Goal: Contribute content: Contribute content

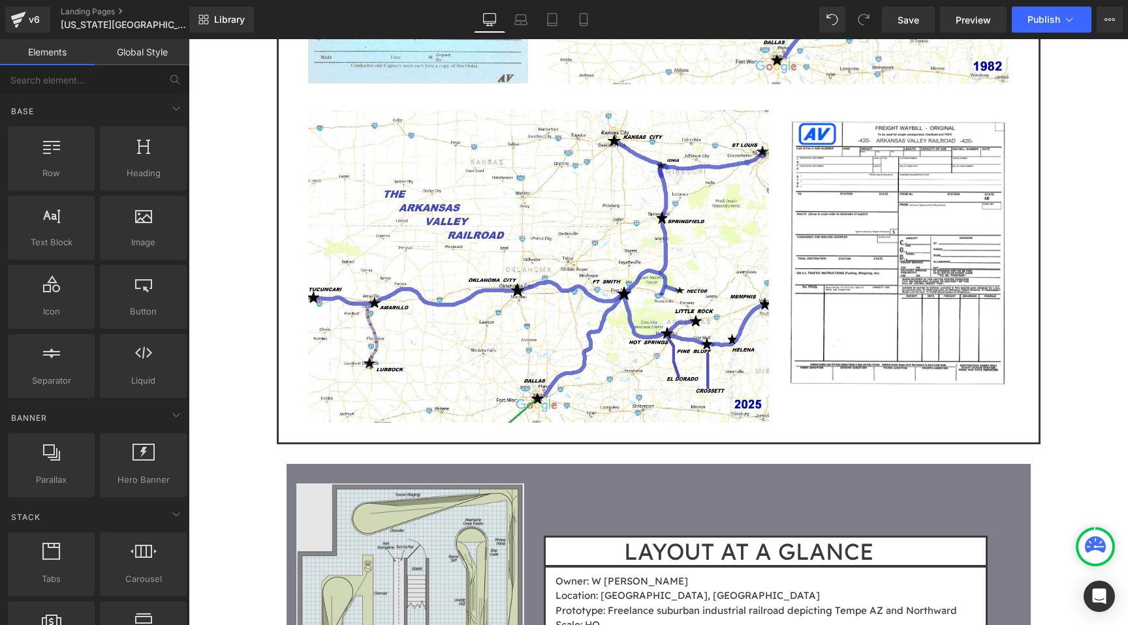
scroll to position [4435, 0]
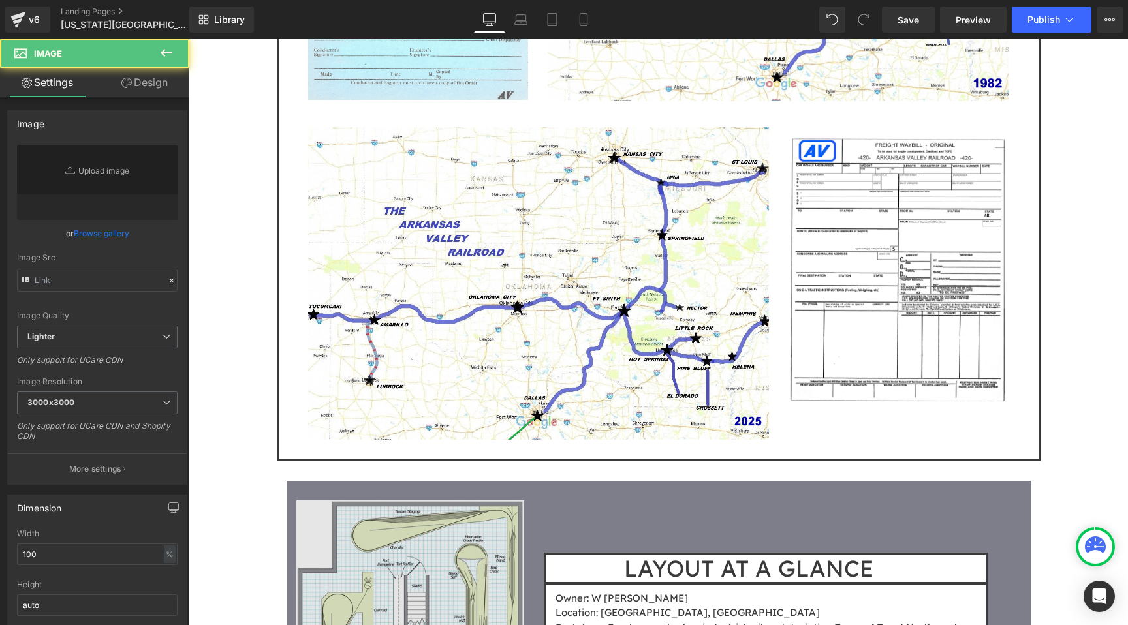
type input "[URL][DOMAIN_NAME]"
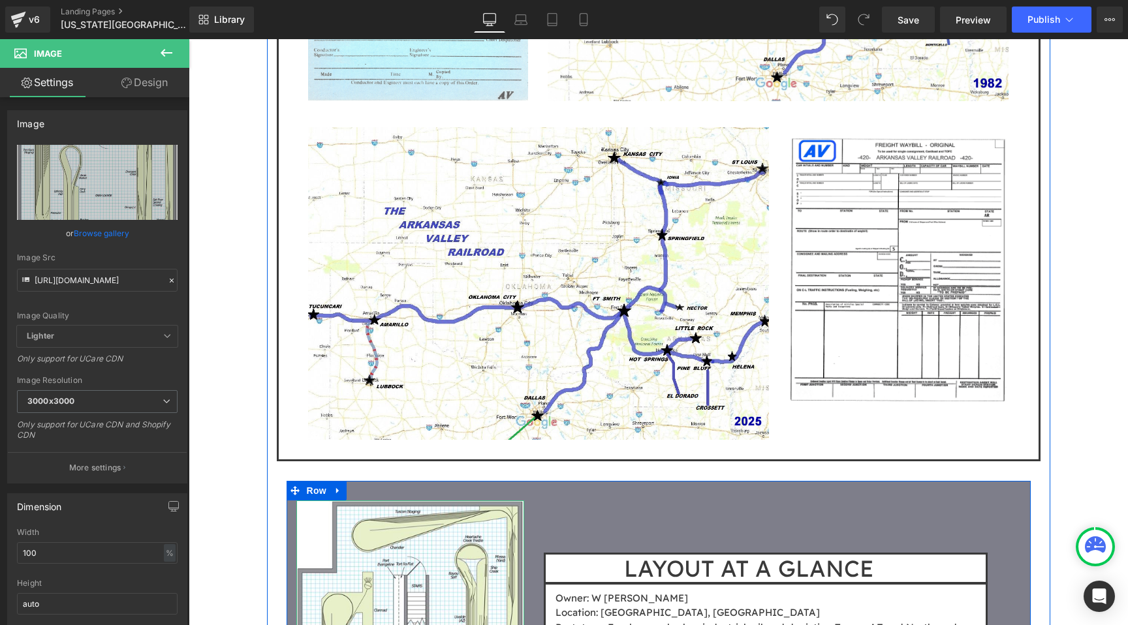
click at [318, 481] on span "Row" at bounding box center [316, 491] width 26 height 20
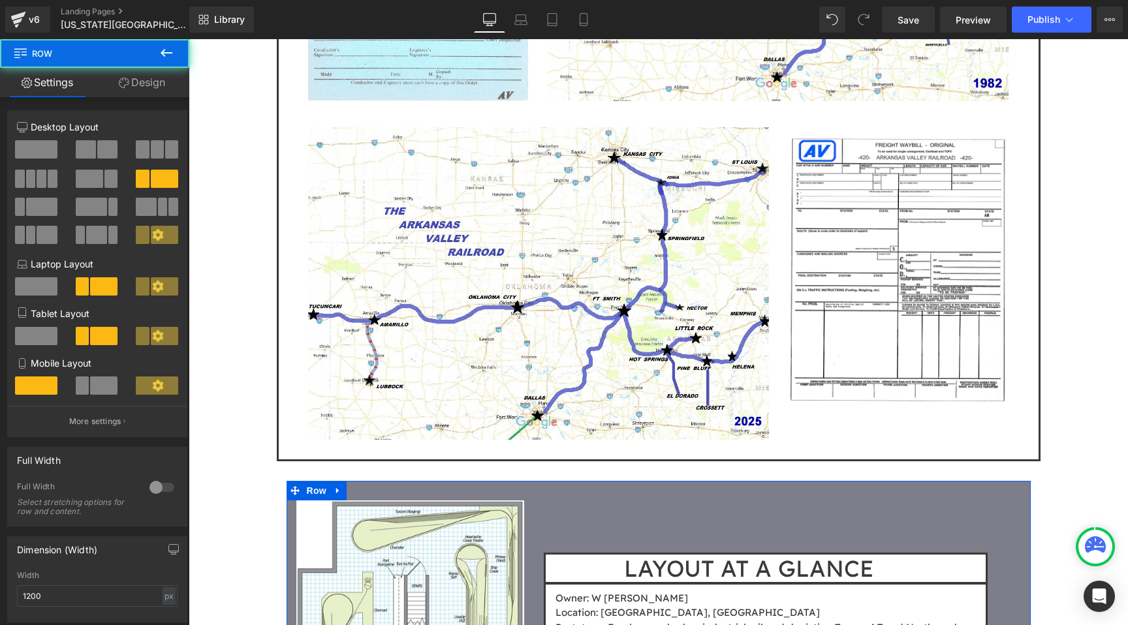
click at [28, 155] on span at bounding box center [36, 149] width 42 height 18
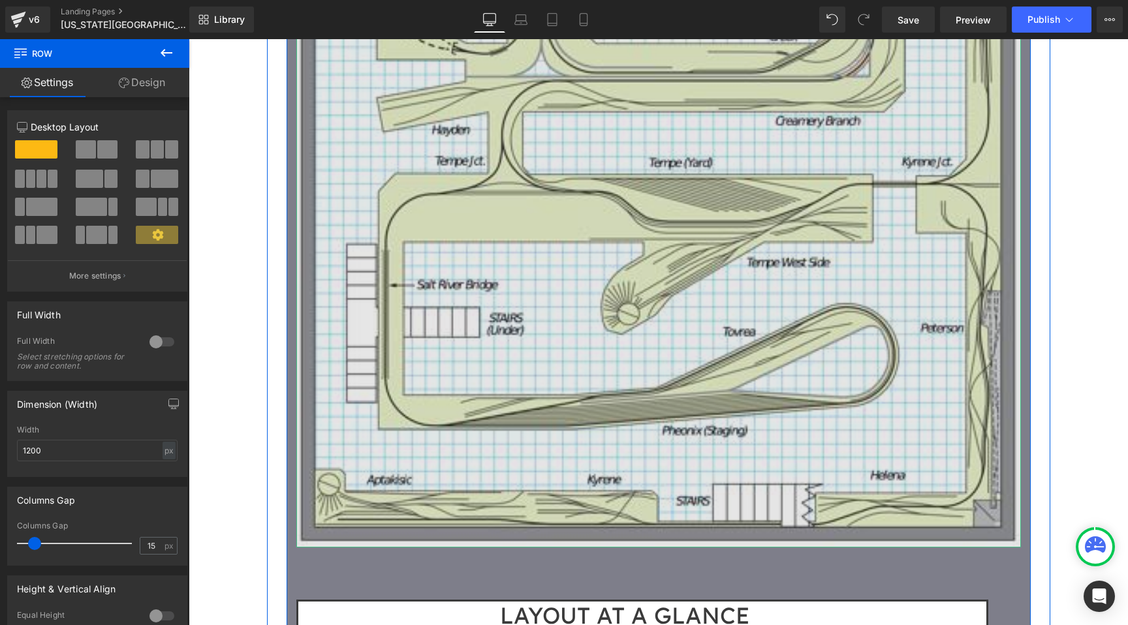
scroll to position [5850, 0]
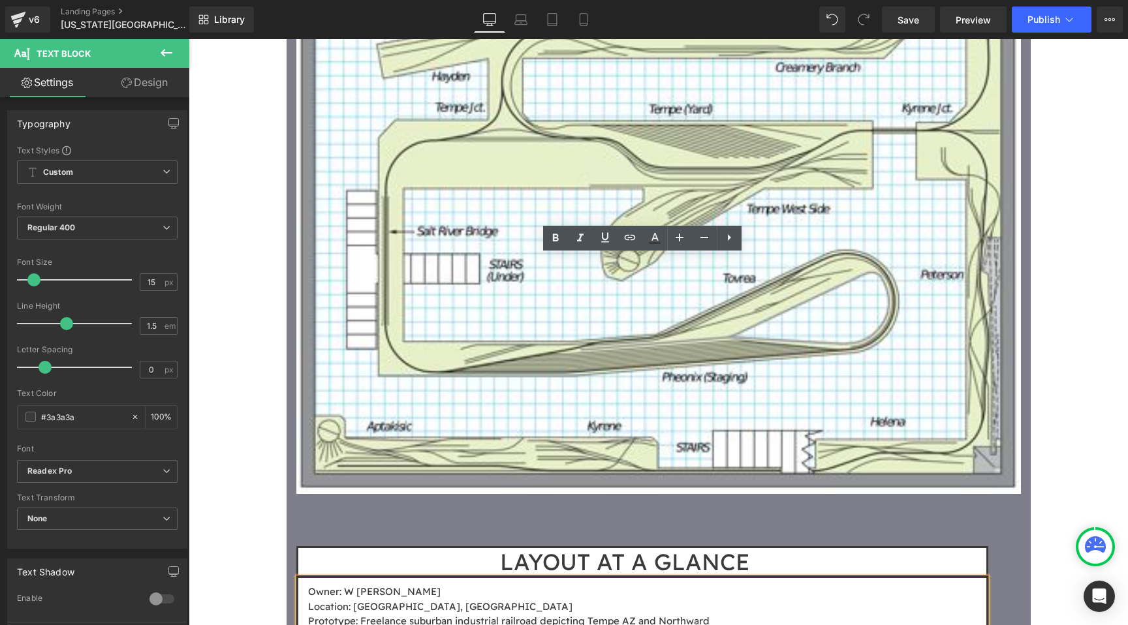
click at [470, 548] on h1 "LAYOUT AT A GLANCE" at bounding box center [624, 561] width 653 height 27
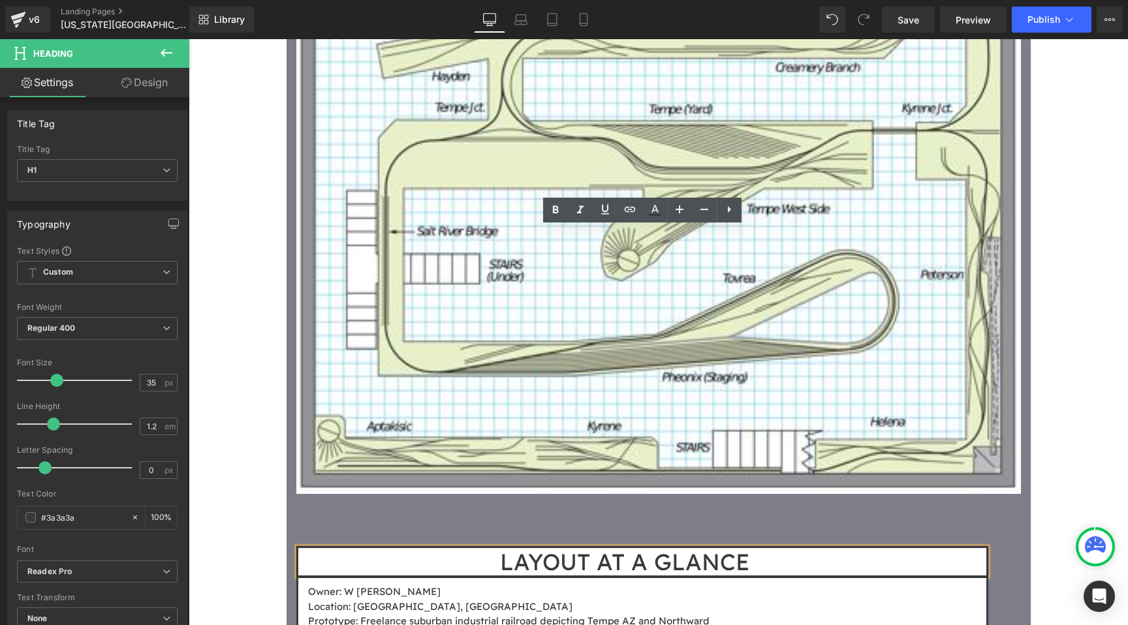
click at [636, 548] on h1 "LAYOUT AT A GLANCE" at bounding box center [624, 561] width 653 height 27
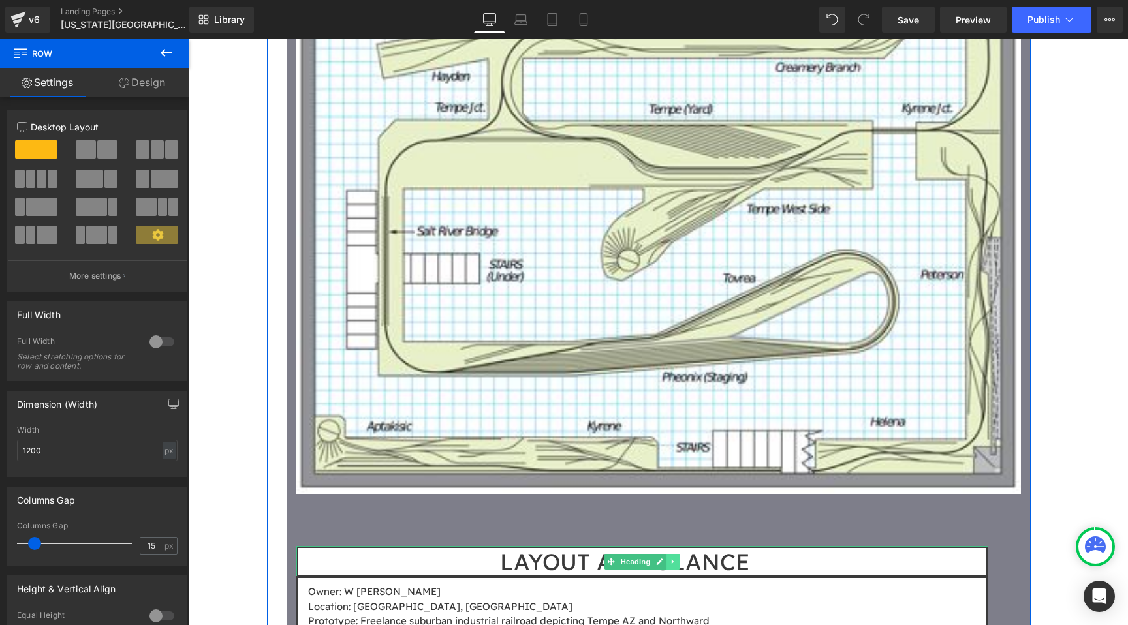
click at [672, 560] on icon at bounding box center [672, 562] width 2 height 5
click at [682, 559] on icon at bounding box center [679, 562] width 7 height 7
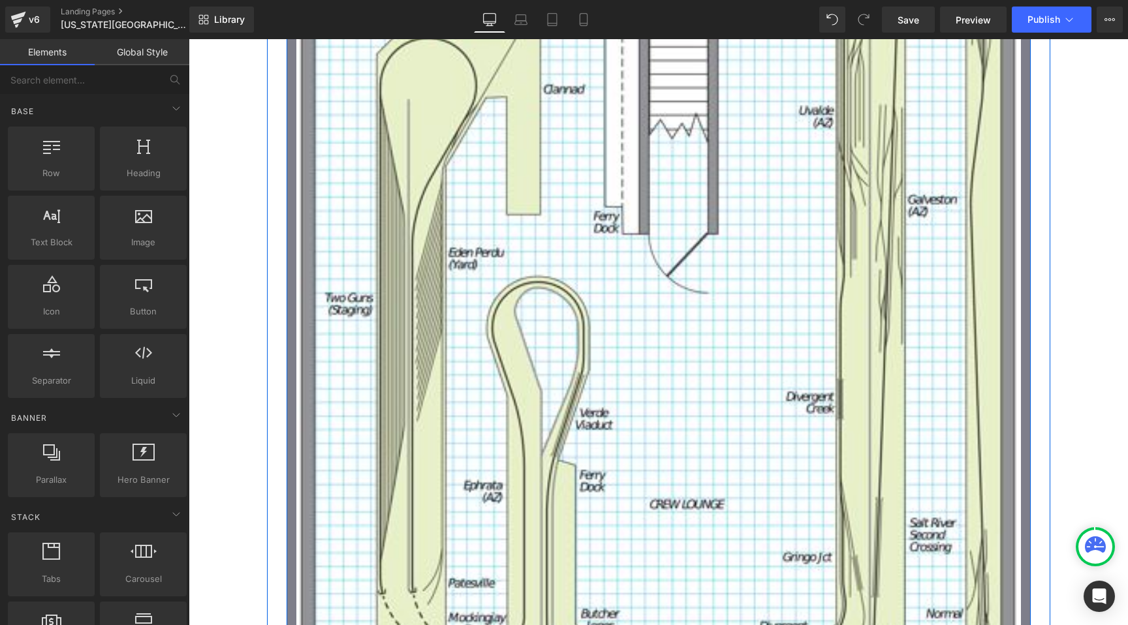
scroll to position [5063, 0]
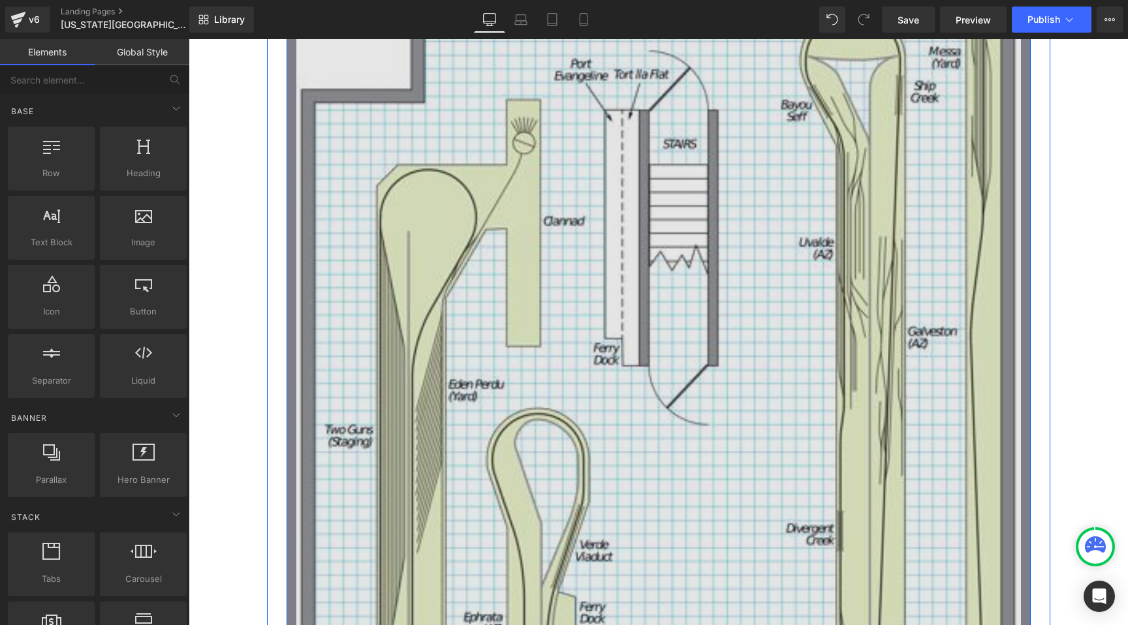
click at [607, 306] on img at bounding box center [658, 577] width 724 height 1409
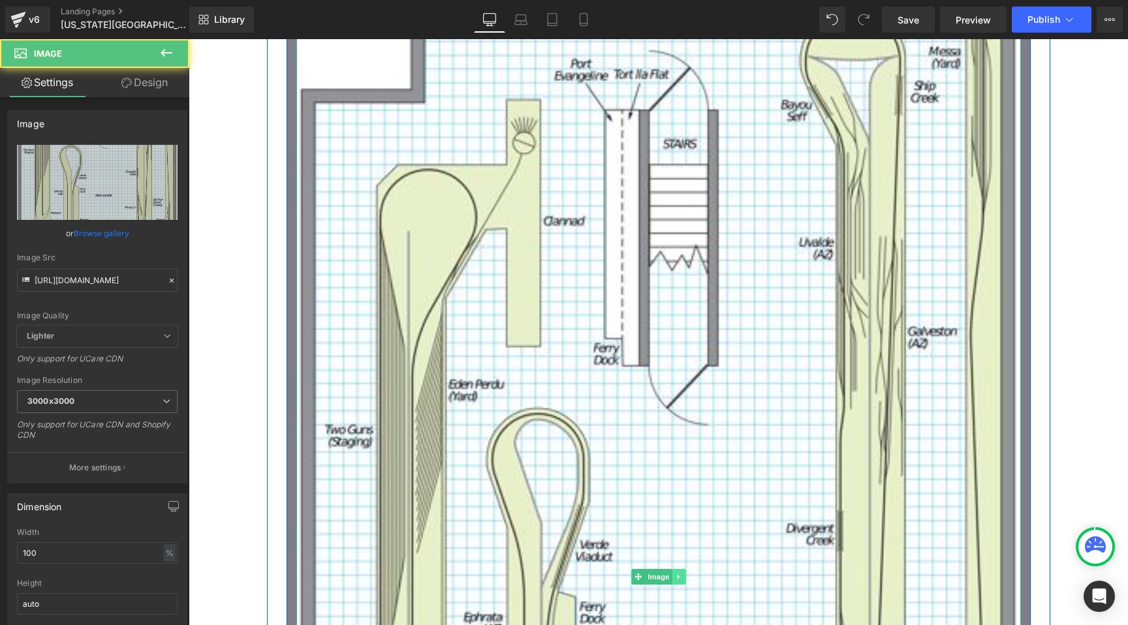
click at [675, 573] on icon at bounding box center [678, 577] width 7 height 8
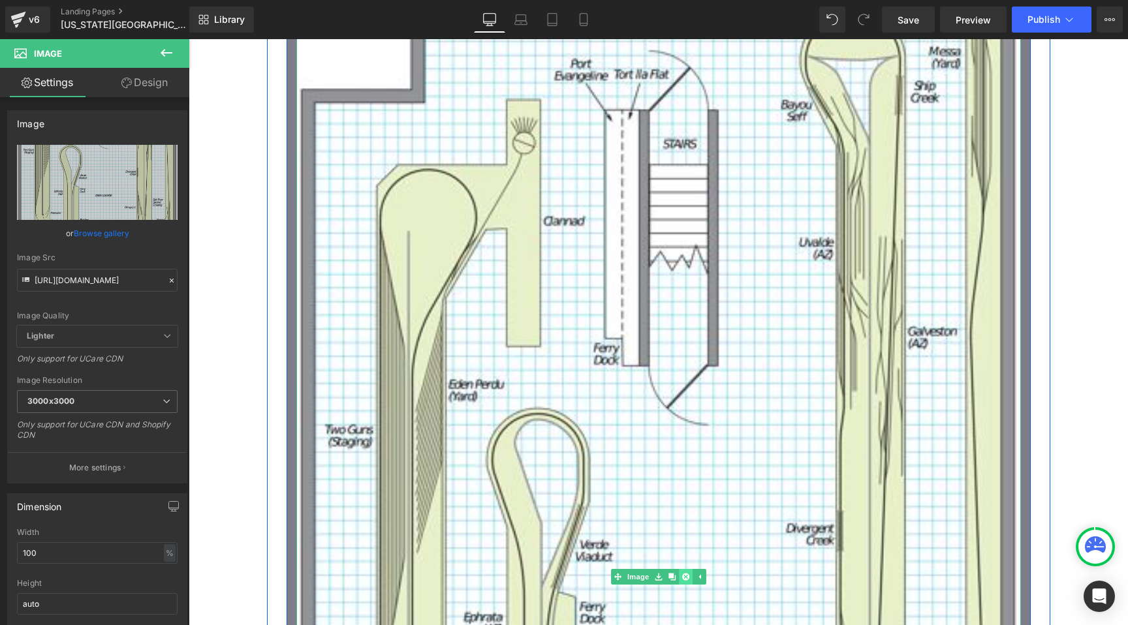
click at [684, 573] on icon at bounding box center [684, 576] width 7 height 7
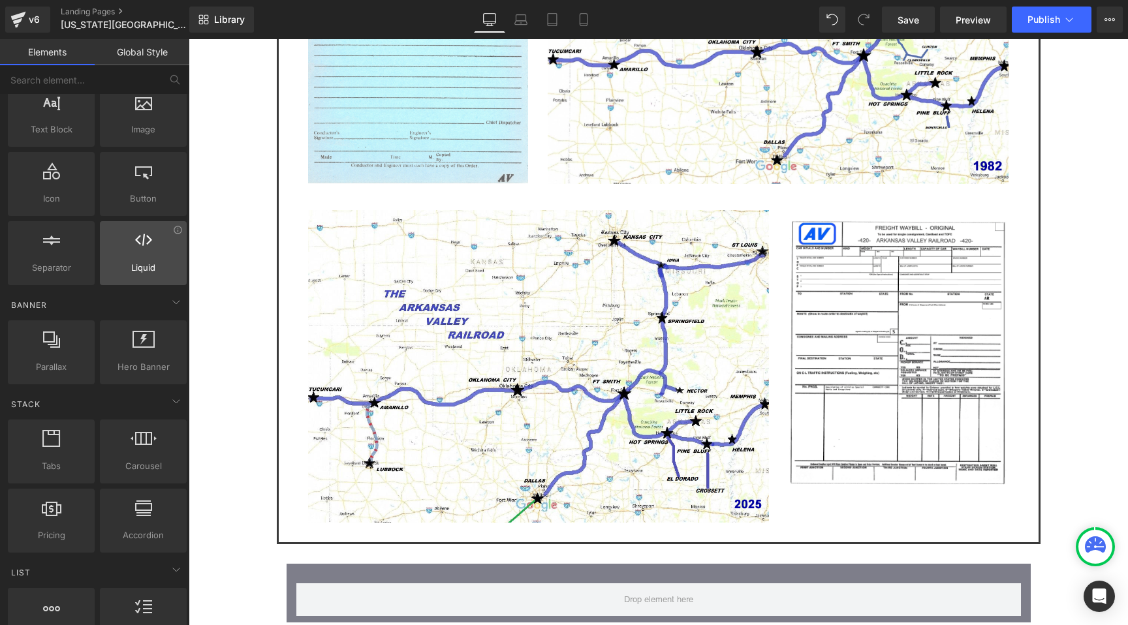
scroll to position [208, 0]
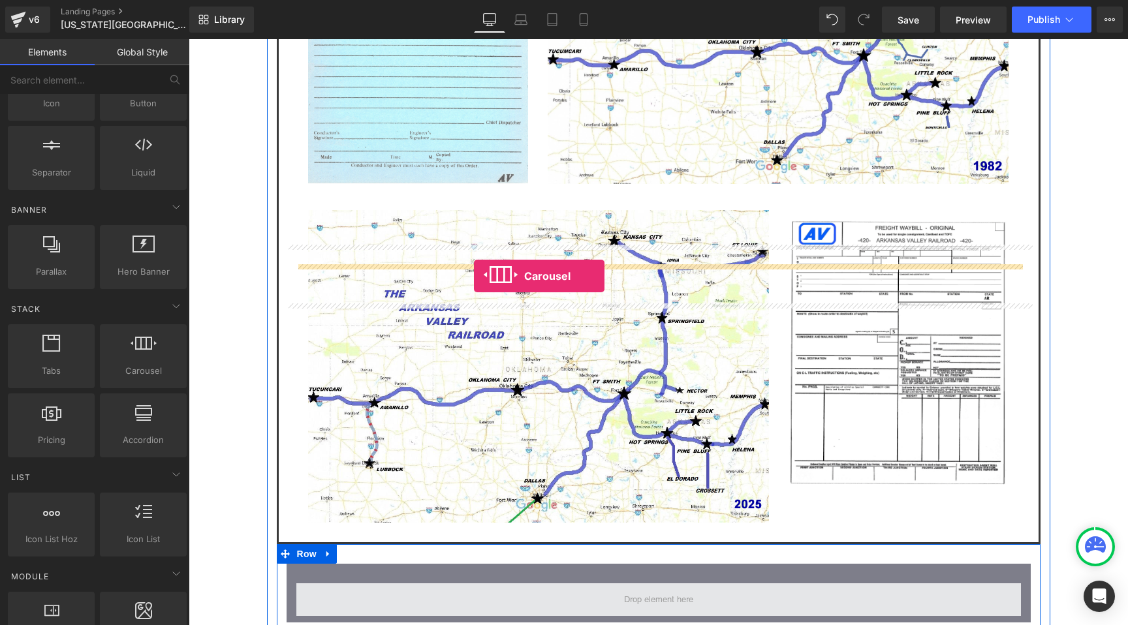
drag, startPoint x: 328, startPoint y: 407, endPoint x: 474, endPoint y: 276, distance: 195.9
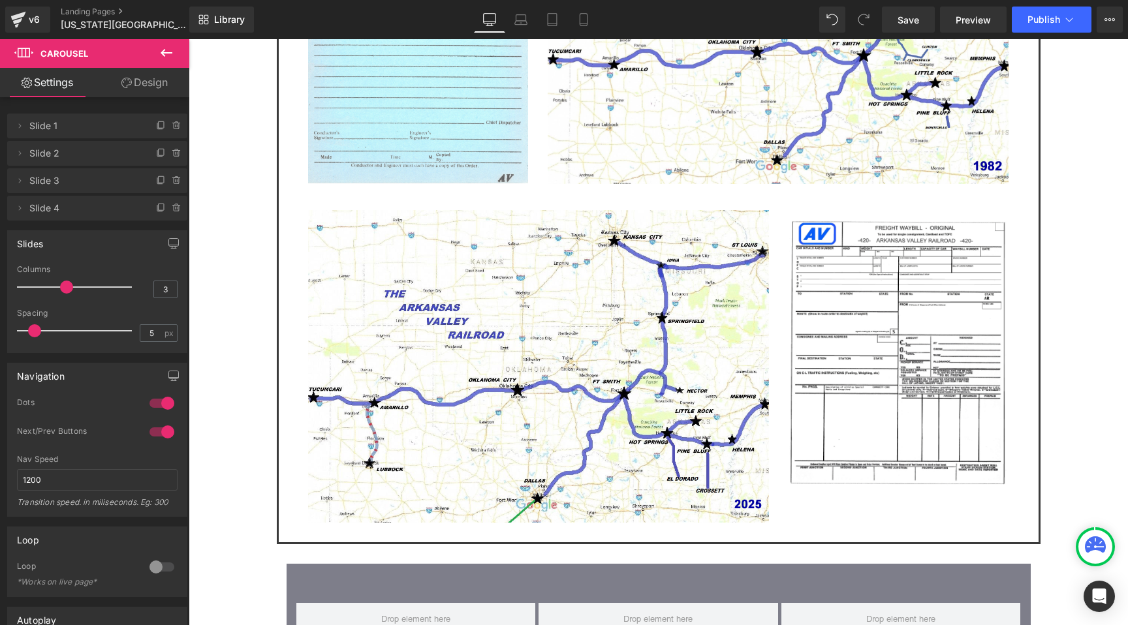
click at [161, 57] on icon at bounding box center [167, 53] width 16 height 16
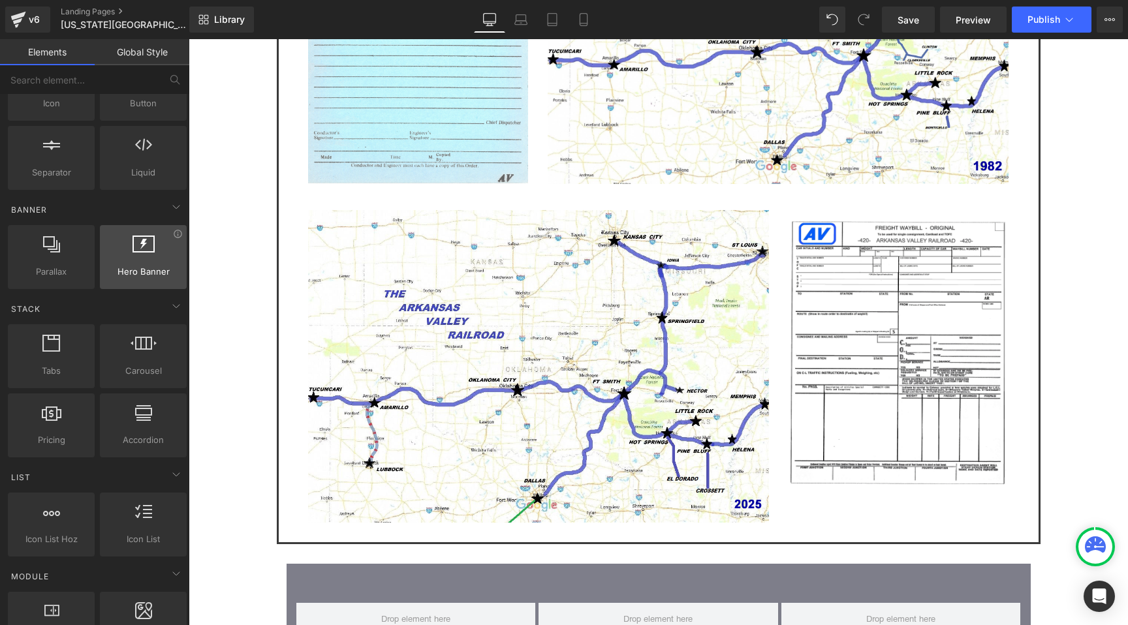
scroll to position [0, 0]
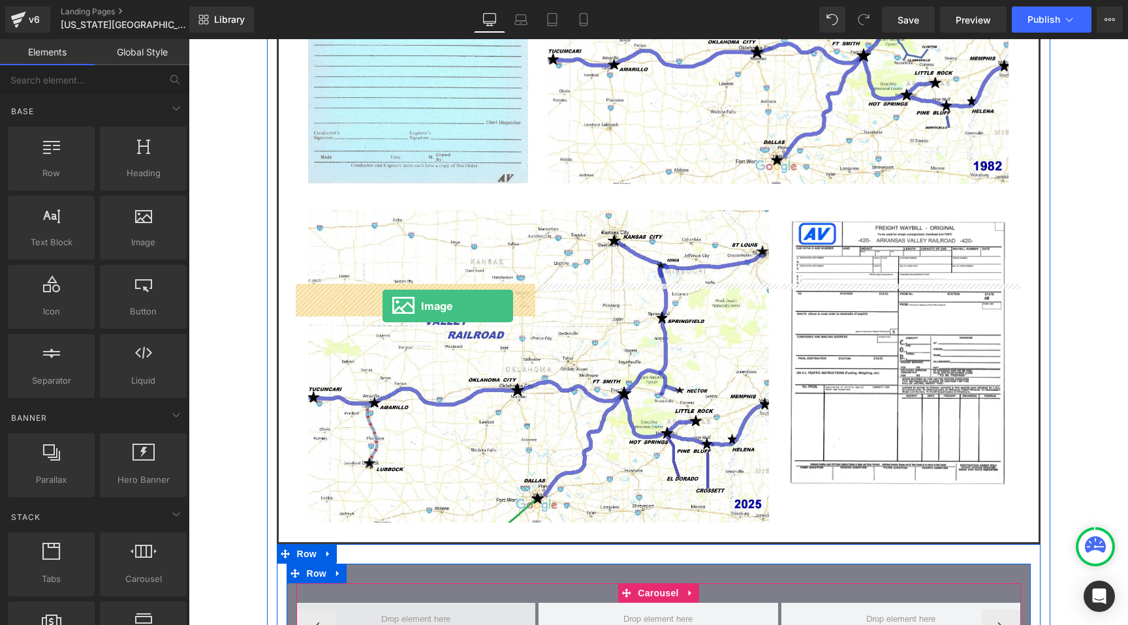
drag, startPoint x: 335, startPoint y: 268, endPoint x: 382, endPoint y: 306, distance: 60.8
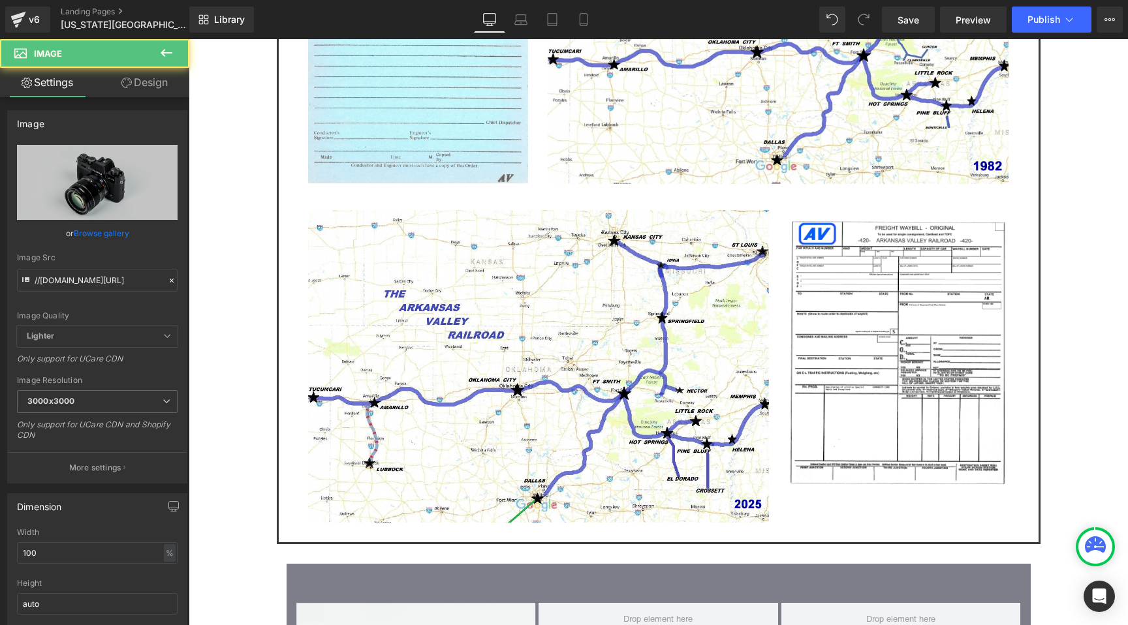
click at [172, 55] on icon at bounding box center [167, 53] width 16 height 16
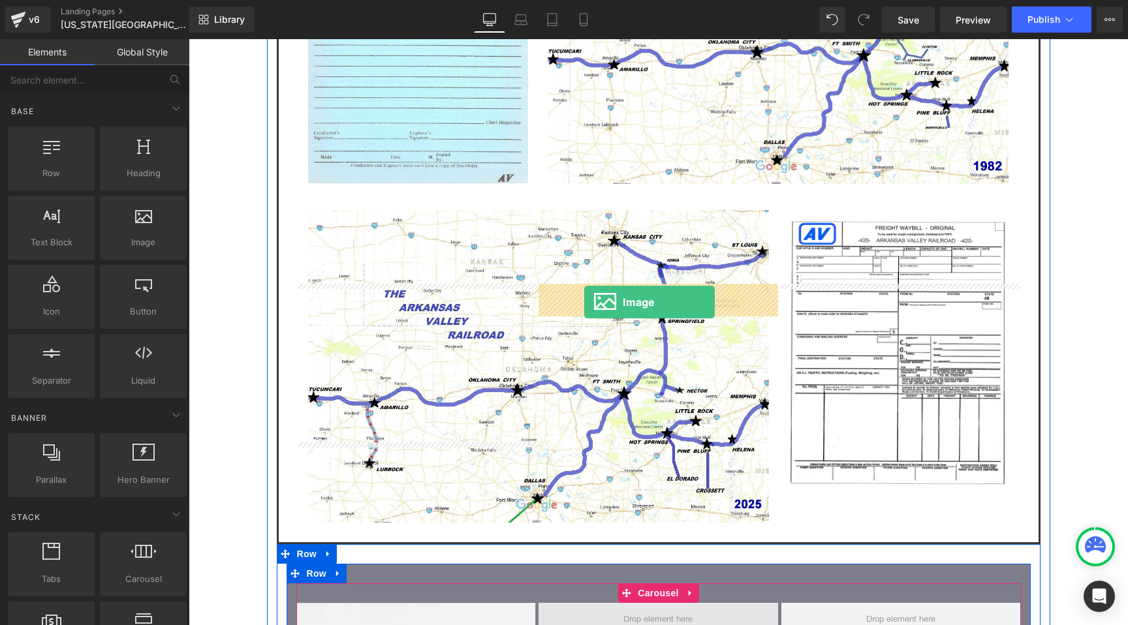
drag, startPoint x: 322, startPoint y: 271, endPoint x: 584, endPoint y: 302, distance: 263.5
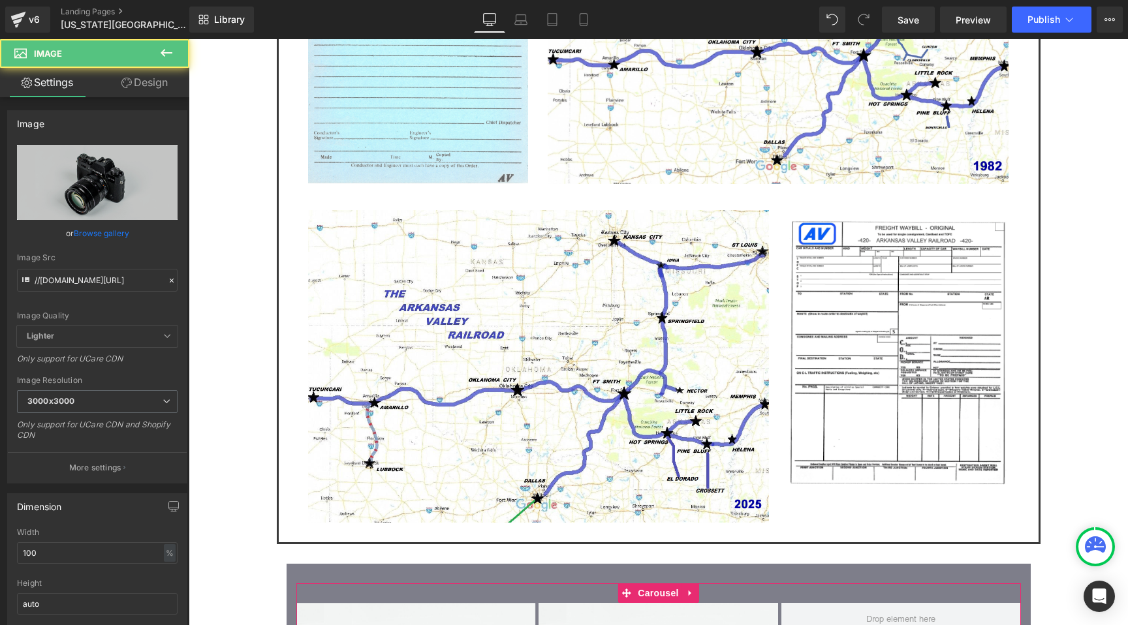
click at [171, 50] on icon at bounding box center [167, 53] width 16 height 16
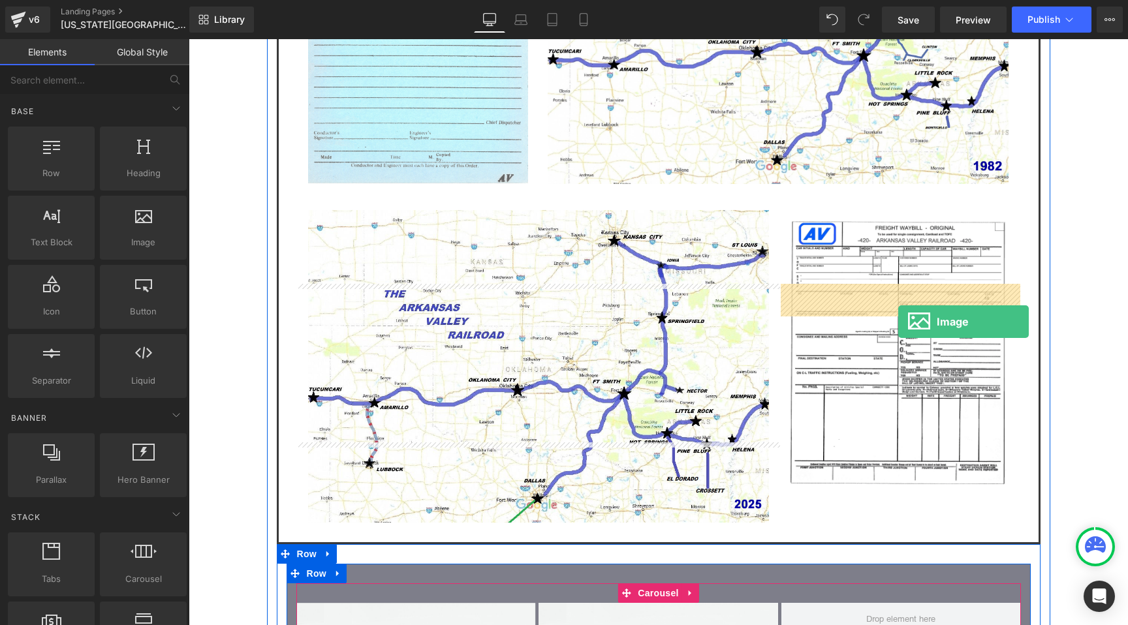
drag, startPoint x: 341, startPoint y: 284, endPoint x: 898, endPoint y: 321, distance: 557.8
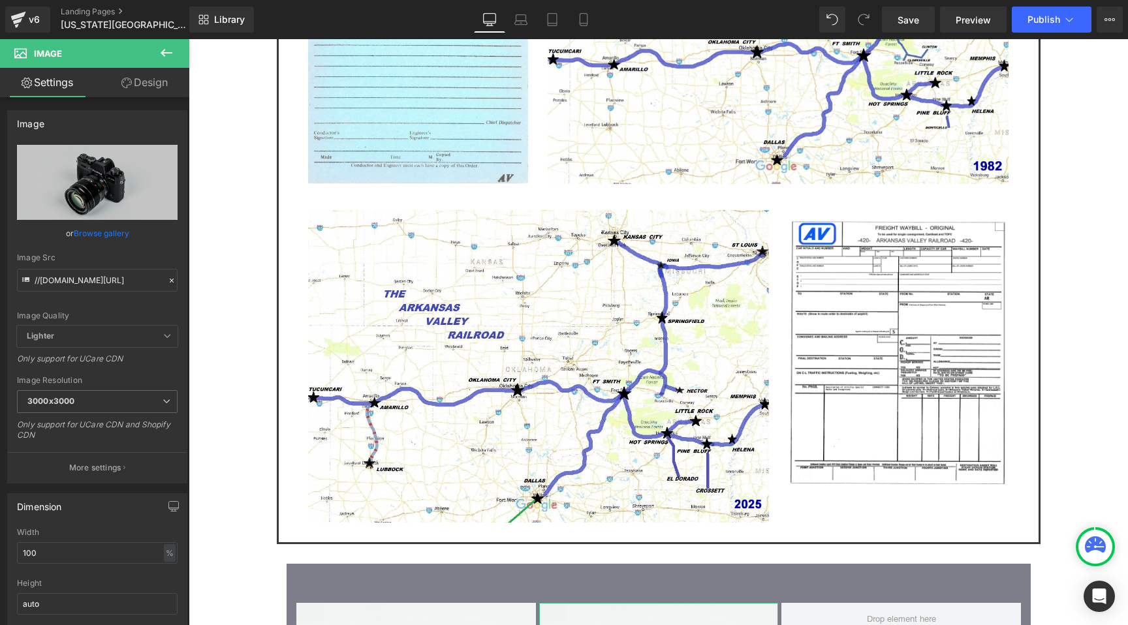
click at [145, 89] on link "Design" at bounding box center [144, 82] width 95 height 29
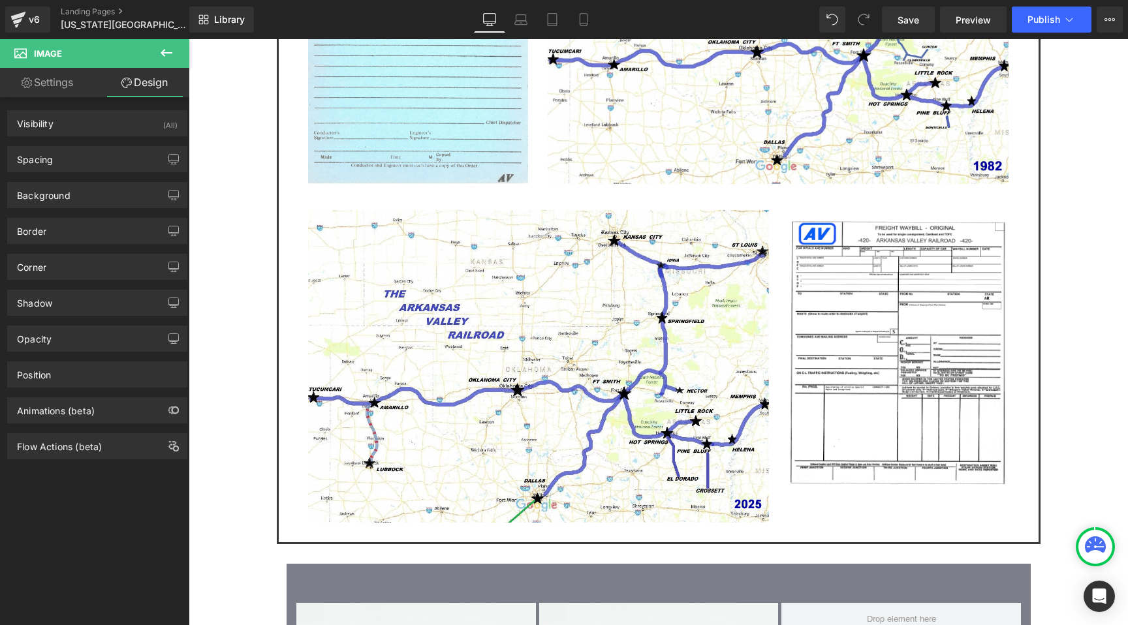
click at [163, 61] on button at bounding box center [167, 53] width 46 height 29
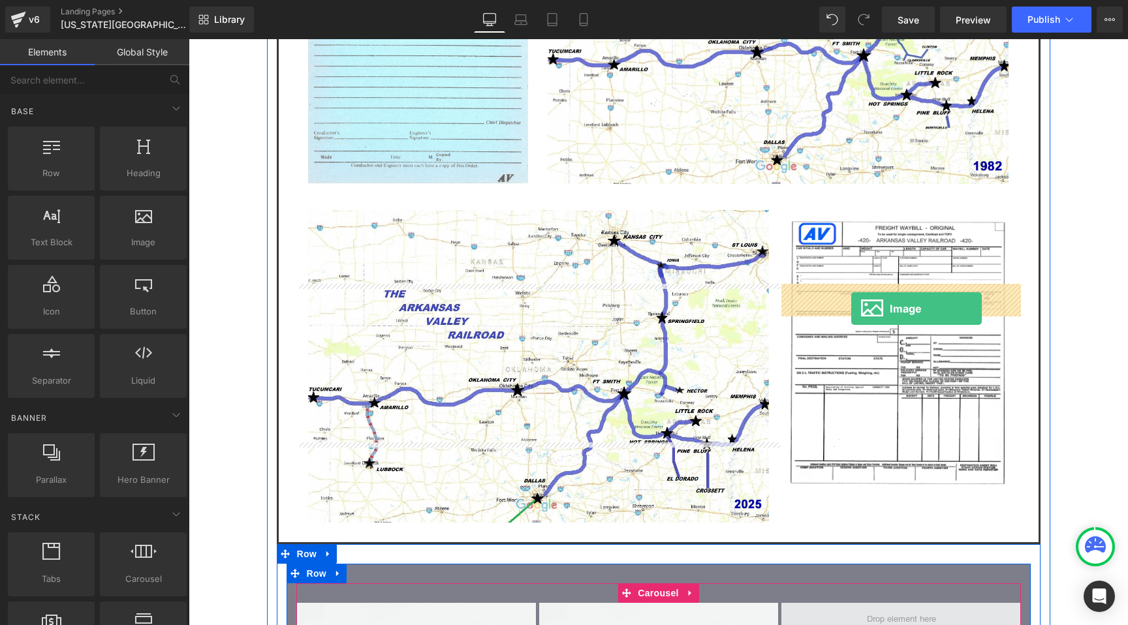
drag, startPoint x: 317, startPoint y: 245, endPoint x: 852, endPoint y: 309, distance: 538.3
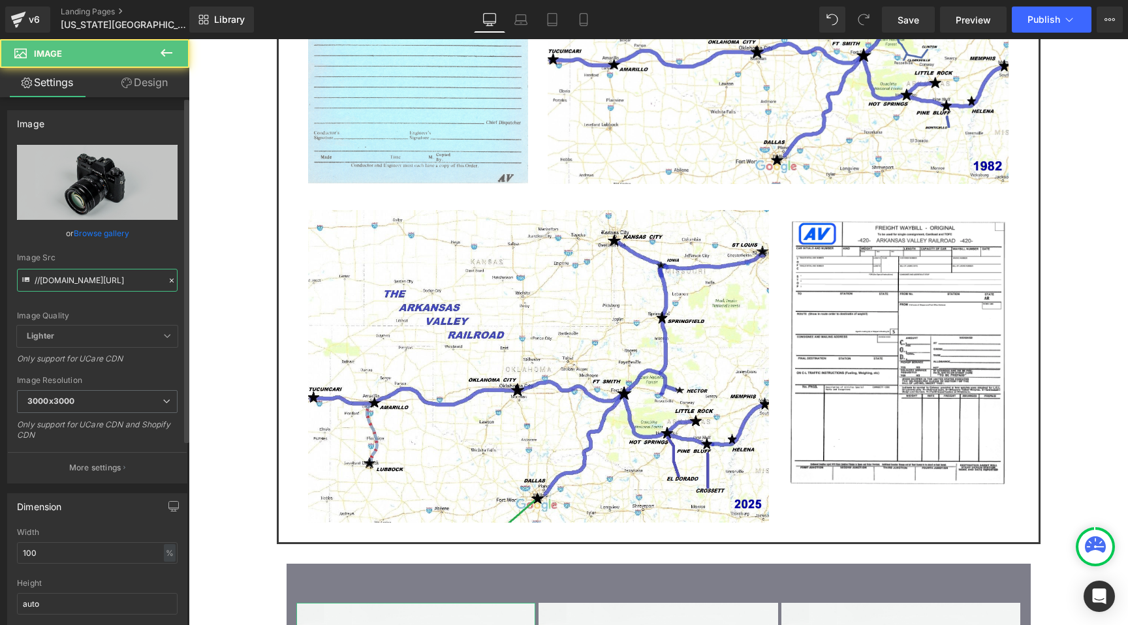
click at [98, 276] on input "//[DOMAIN_NAME][URL]" at bounding box center [97, 280] width 161 height 23
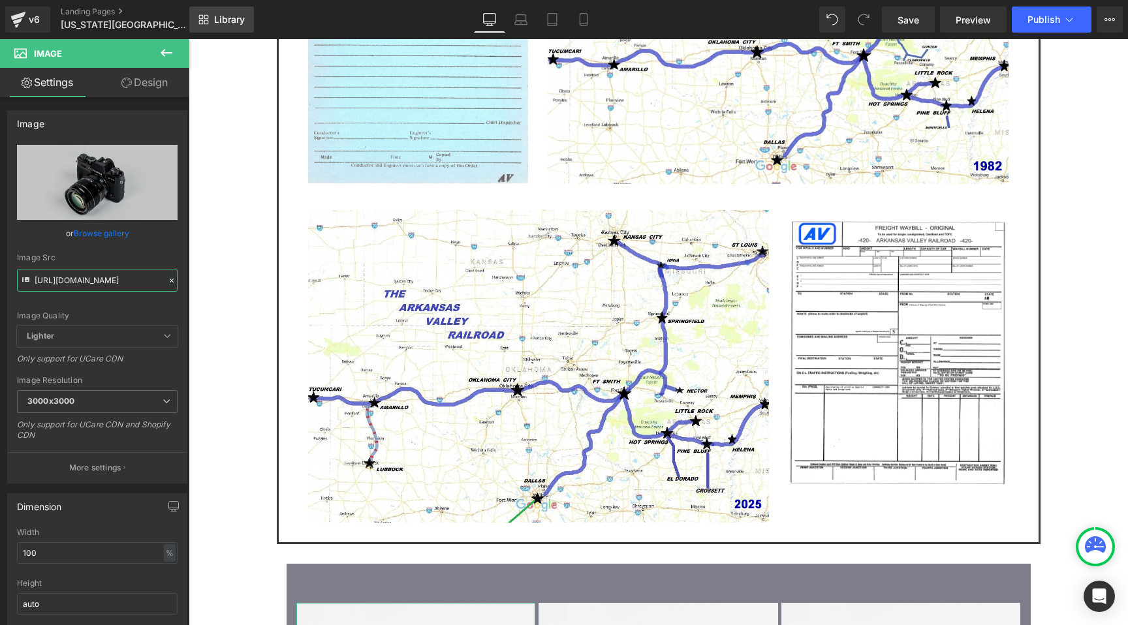
scroll to position [0, 176]
type input "[URL][DOMAIN_NAME]"
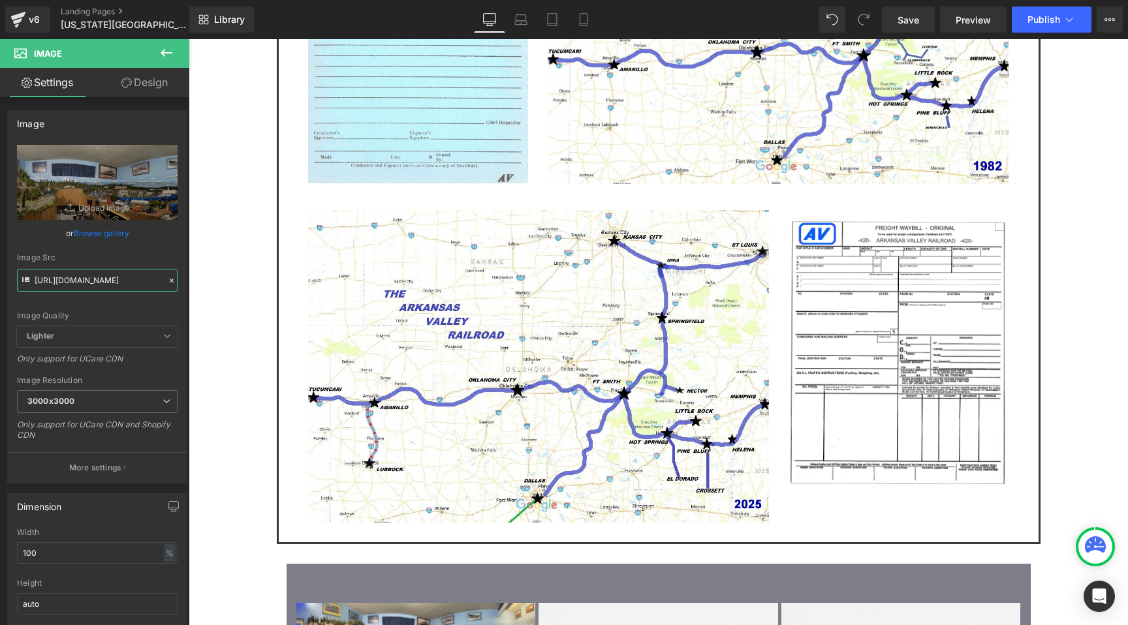
scroll to position [0, 0]
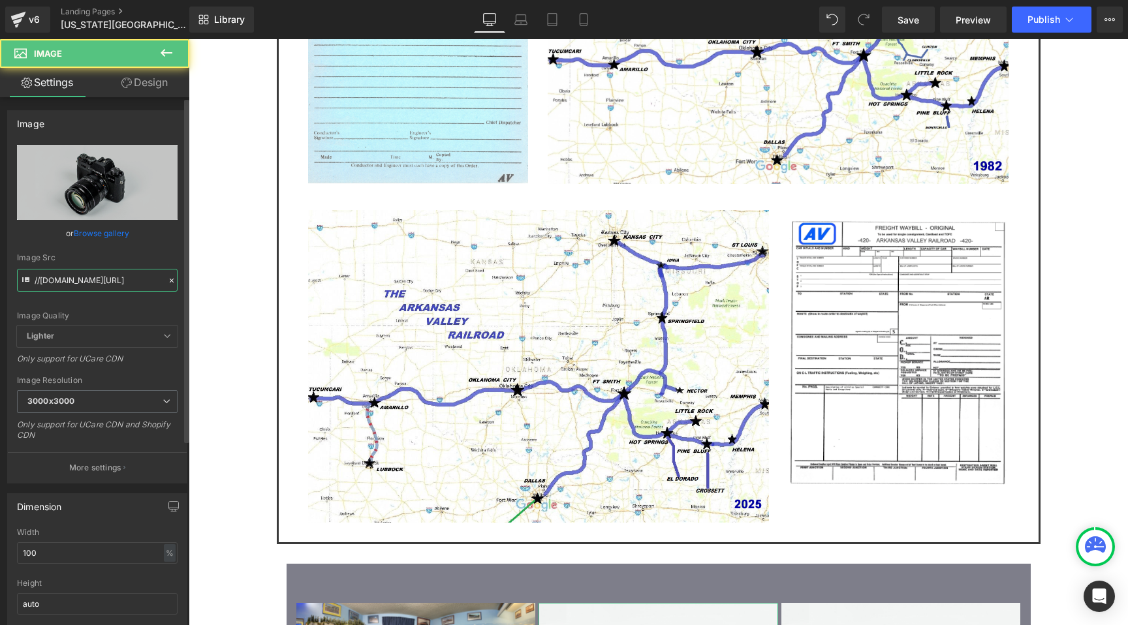
click at [87, 281] on input "//[DOMAIN_NAME][URL]" at bounding box center [97, 280] width 161 height 23
paste input "[URL][DOMAIN_NAME]"
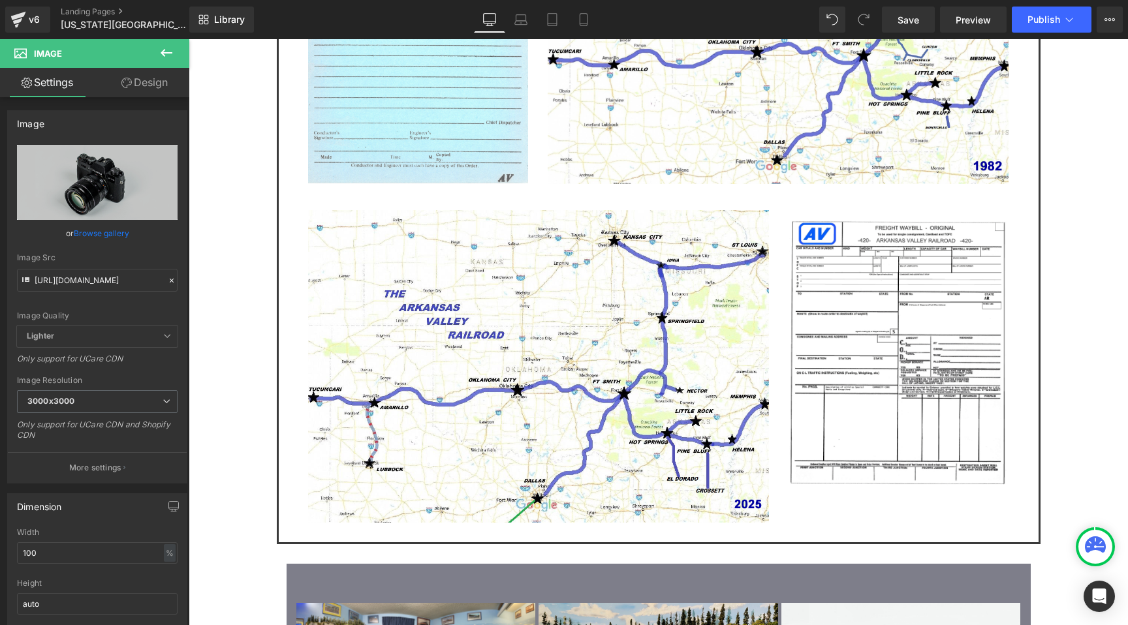
type input "[URL][DOMAIN_NAME]"
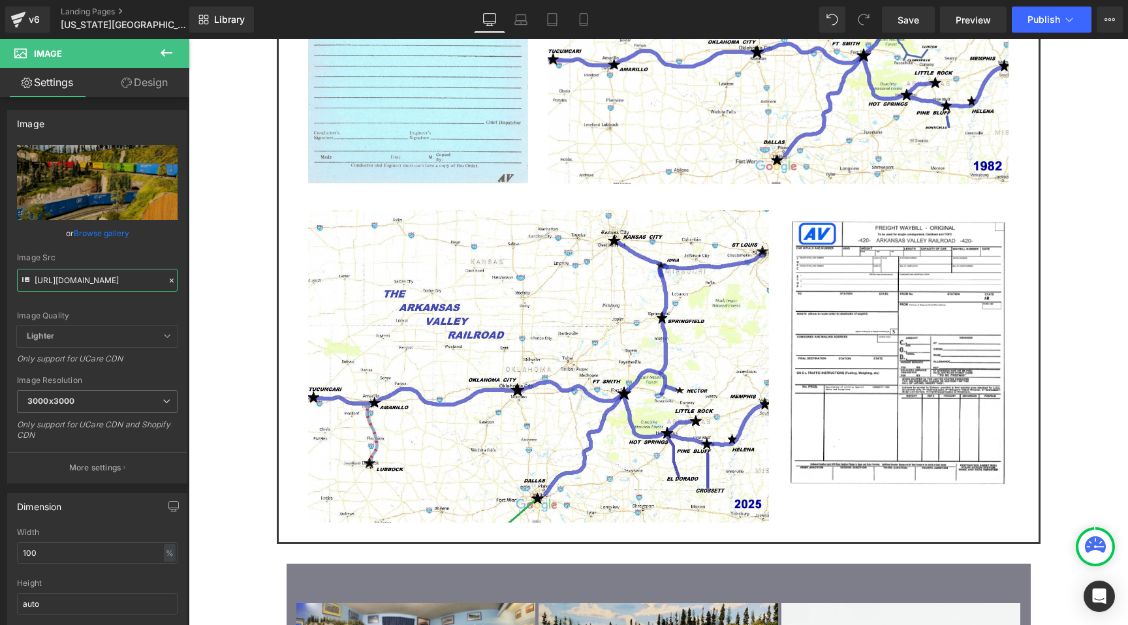
scroll to position [0, 0]
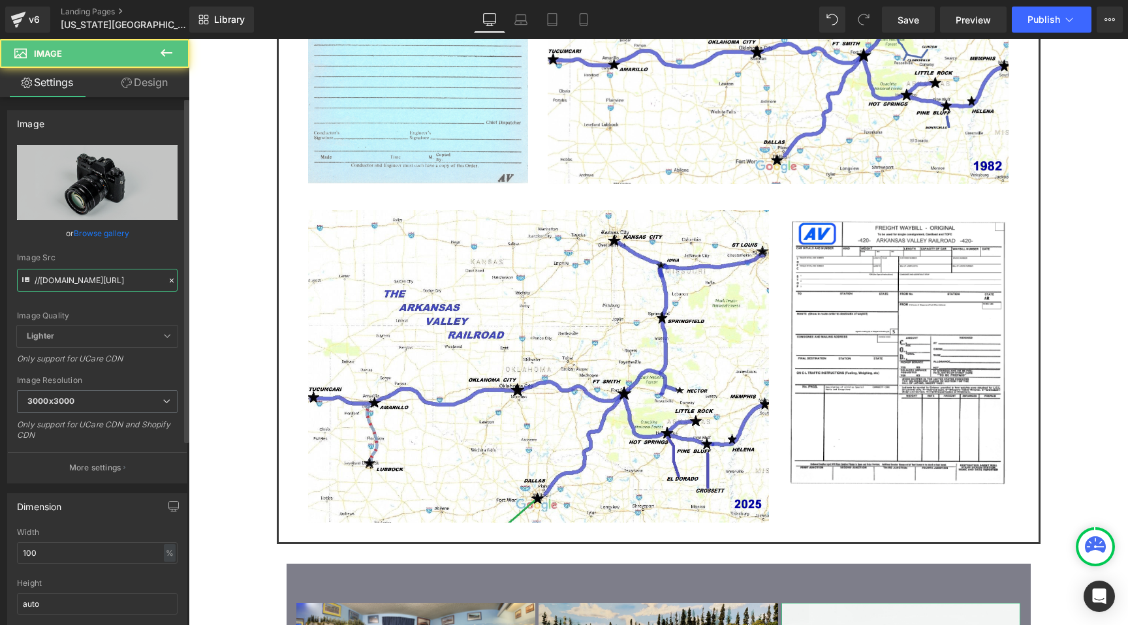
click at [91, 271] on input "//[DOMAIN_NAME][URL]" at bounding box center [97, 280] width 161 height 23
paste input "[URL][DOMAIN_NAME]"
type input "[URL][DOMAIN_NAME]"
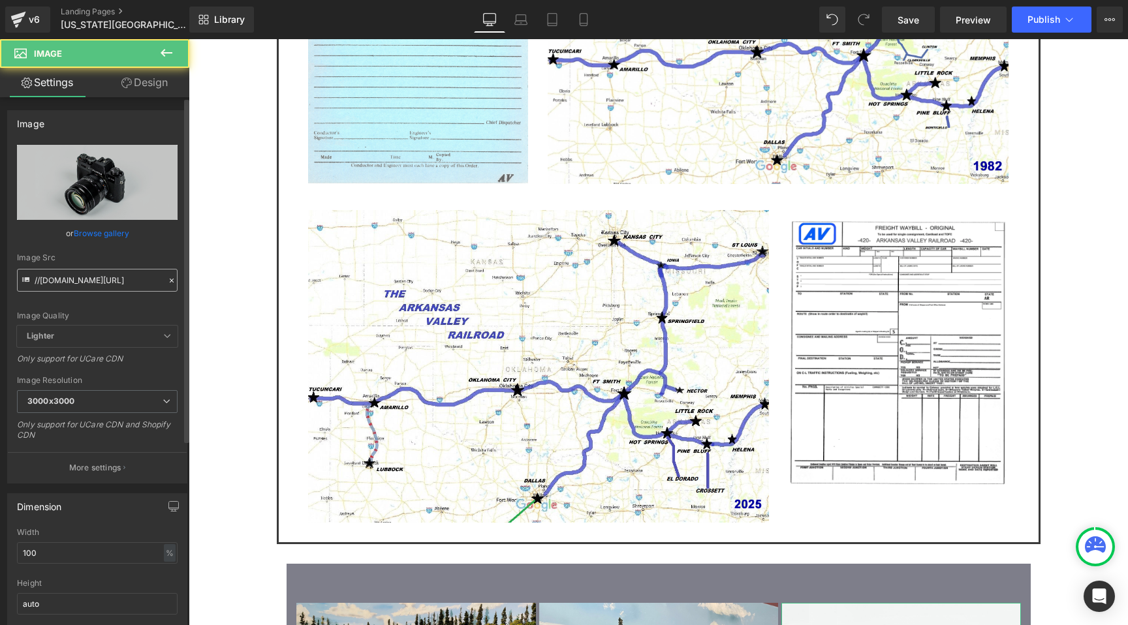
click at [134, 282] on input "//[DOMAIN_NAME][URL]" at bounding box center [97, 280] width 161 height 23
click at [133, 282] on input "//[DOMAIN_NAME][URL]" at bounding box center [97, 280] width 161 height 23
type input "[URL][DOMAIN_NAME]"
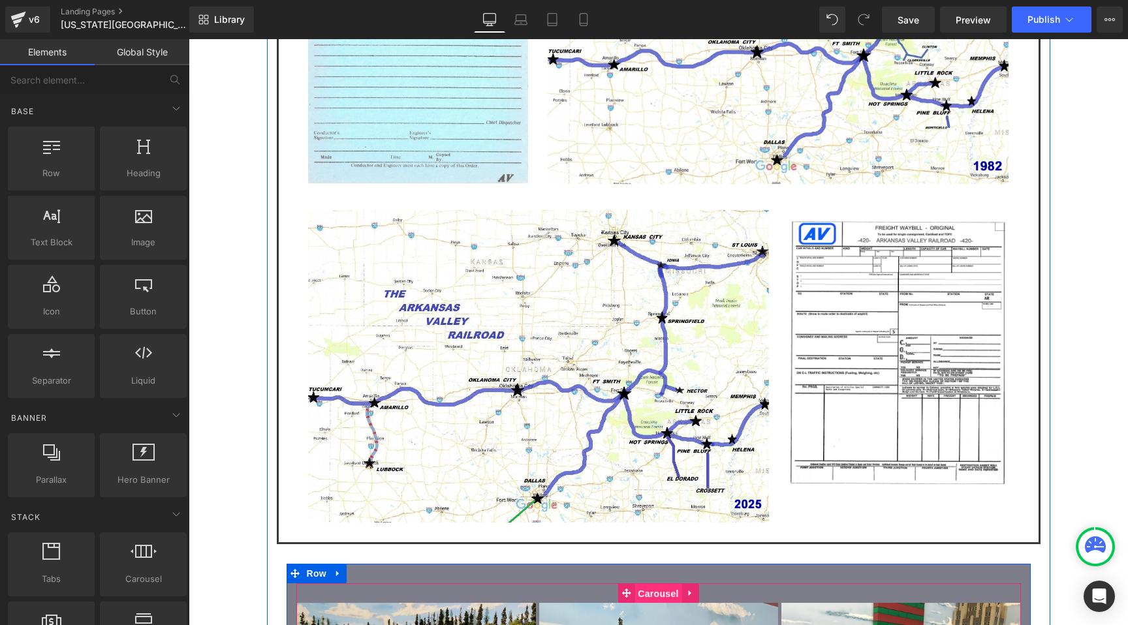
click at [648, 584] on span "Carousel" at bounding box center [657, 594] width 47 height 20
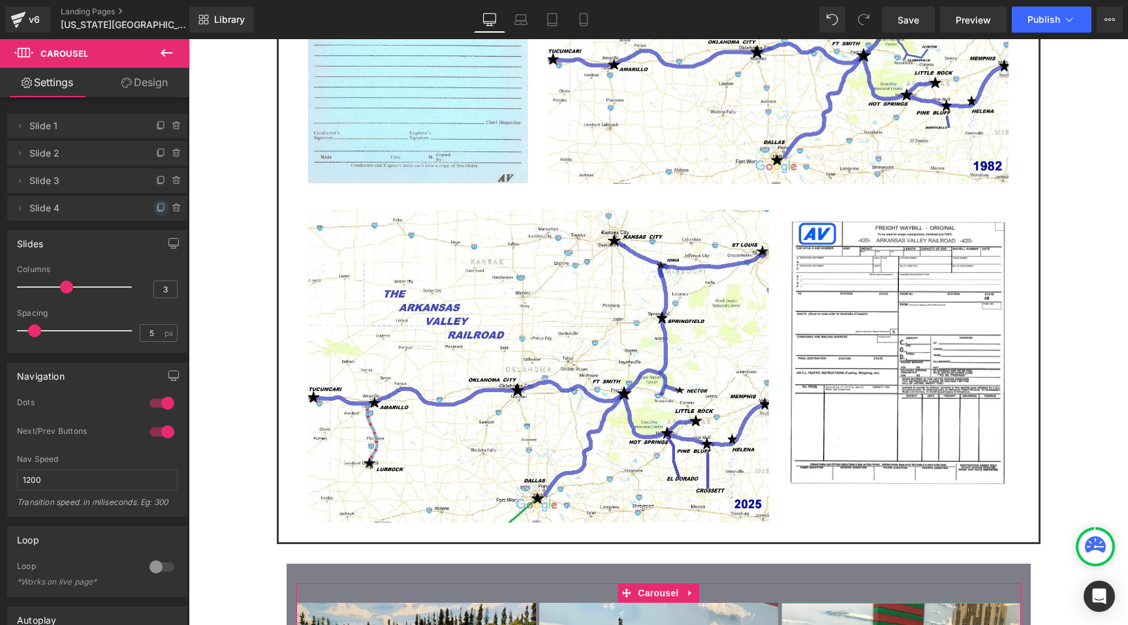
click at [156, 207] on icon at bounding box center [161, 208] width 10 height 10
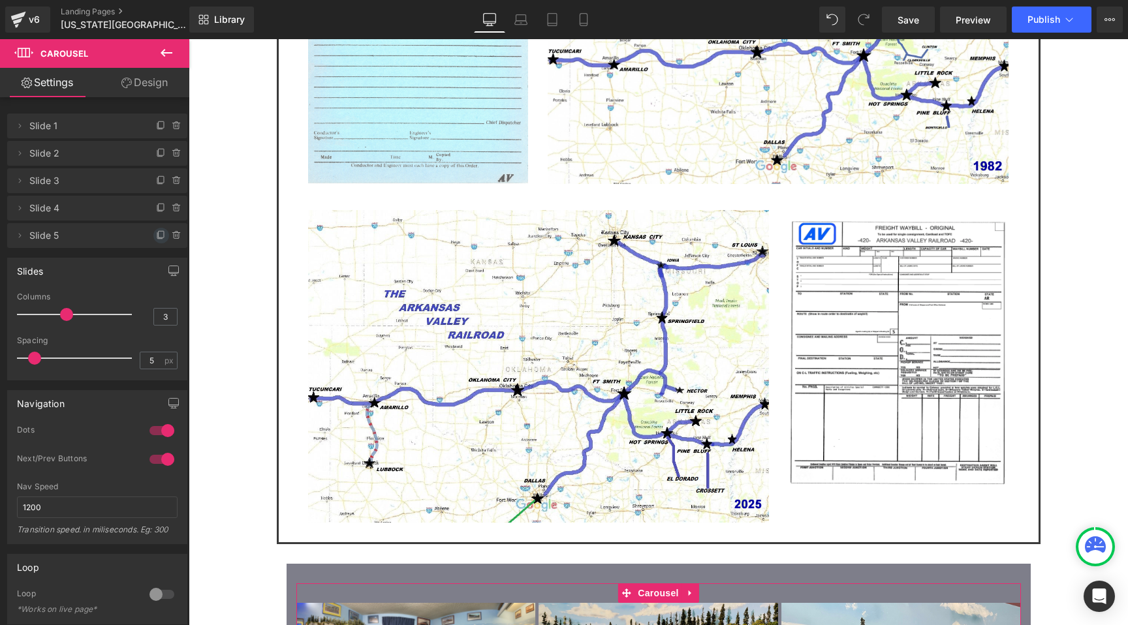
click at [159, 238] on icon at bounding box center [161, 235] width 10 height 10
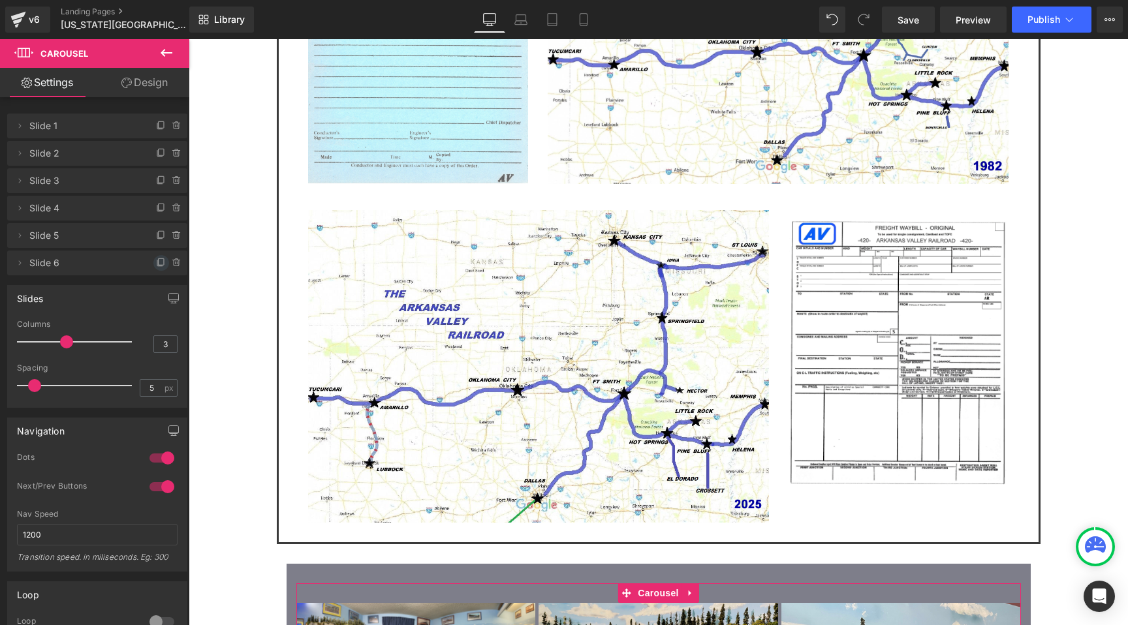
click at [158, 266] on icon at bounding box center [161, 263] width 10 height 10
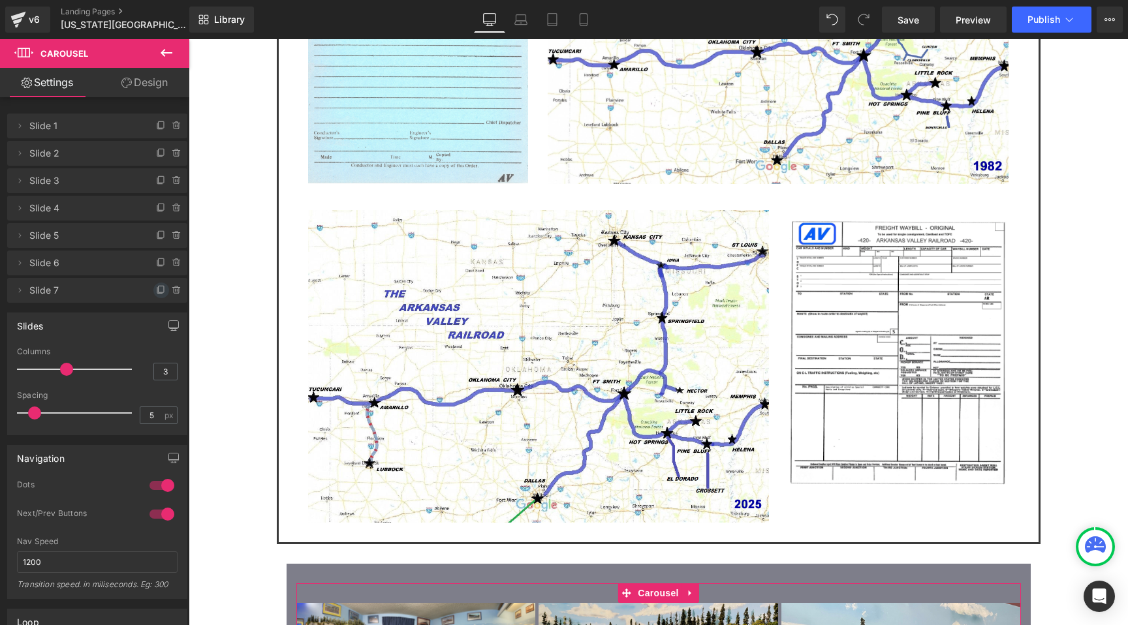
click at [158, 296] on span at bounding box center [161, 291] width 16 height 16
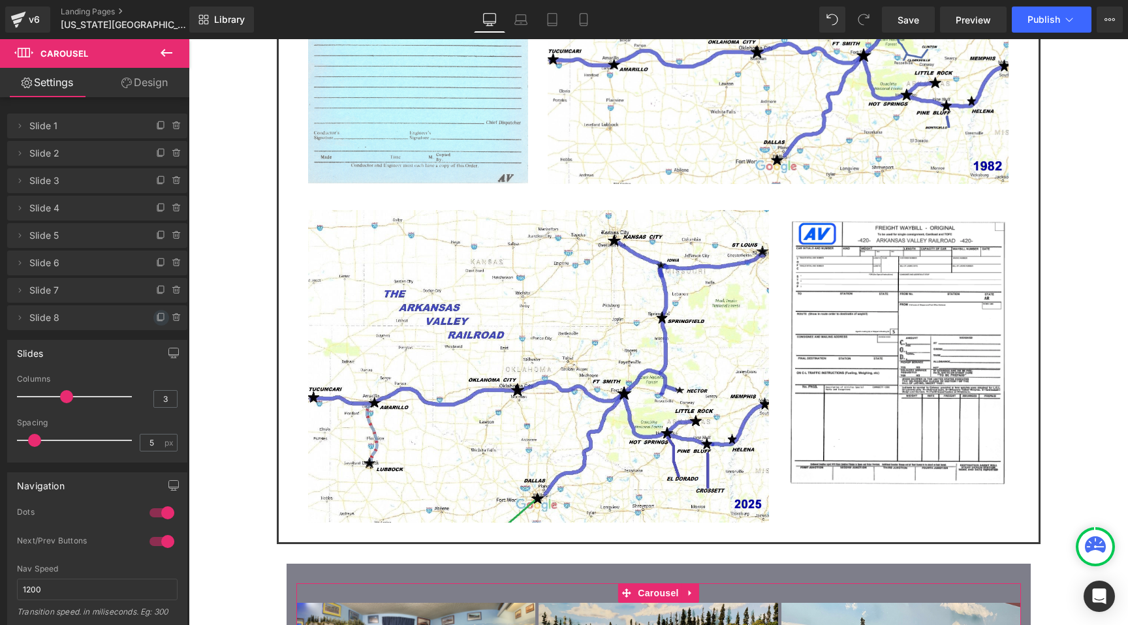
click at [159, 313] on icon at bounding box center [161, 316] width 5 height 7
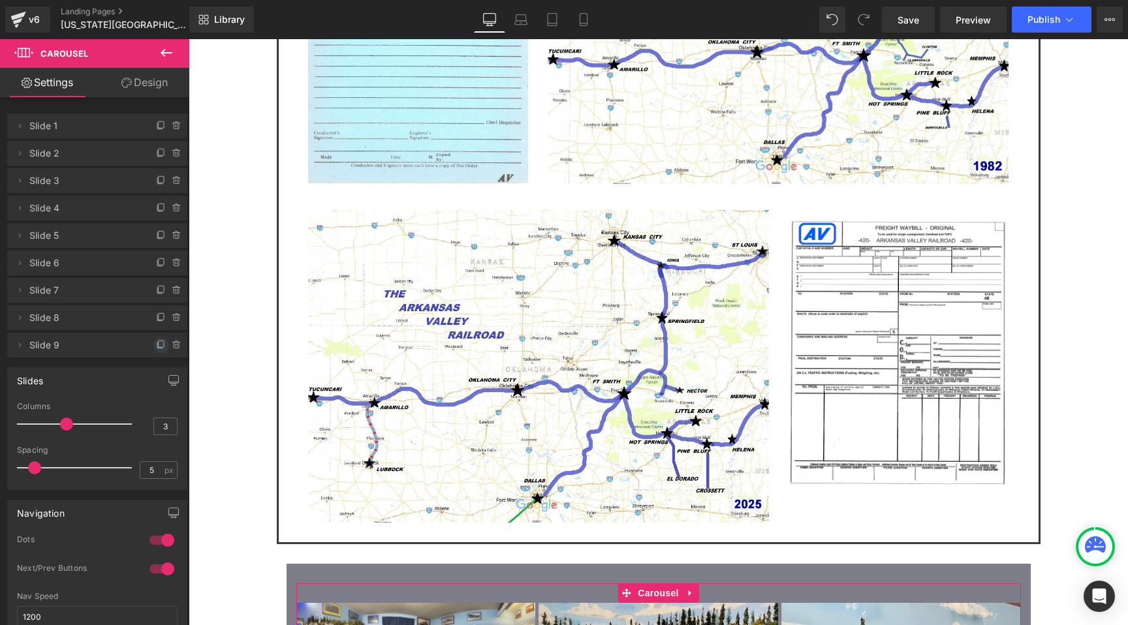
click at [156, 344] on icon at bounding box center [161, 345] width 10 height 10
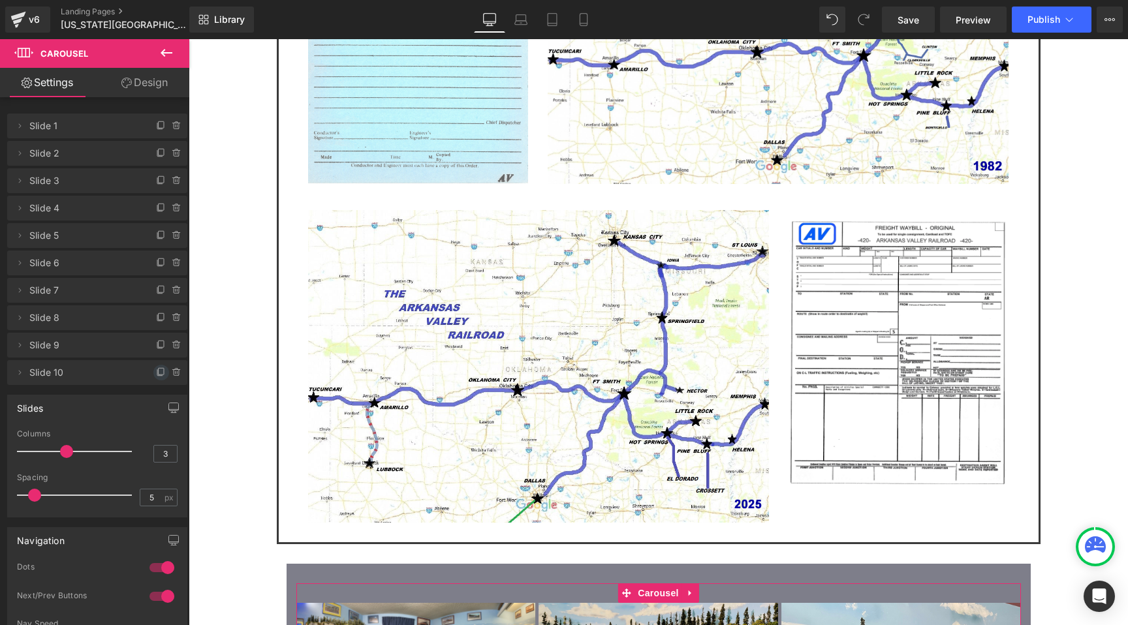
click at [156, 369] on icon at bounding box center [161, 372] width 10 height 10
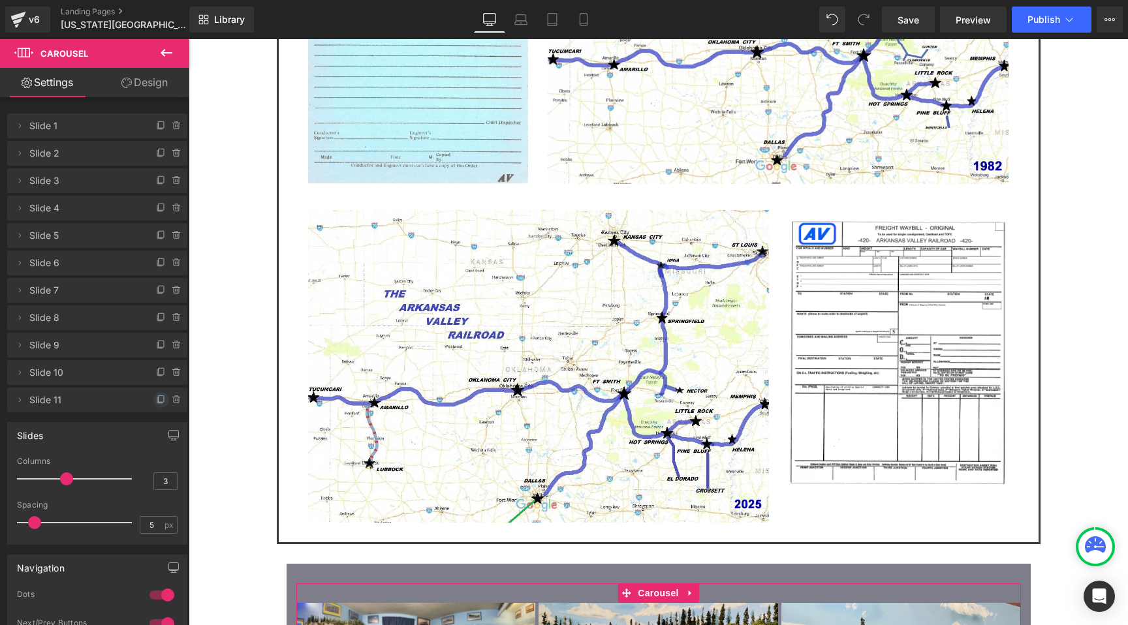
click at [156, 399] on icon at bounding box center [161, 400] width 10 height 10
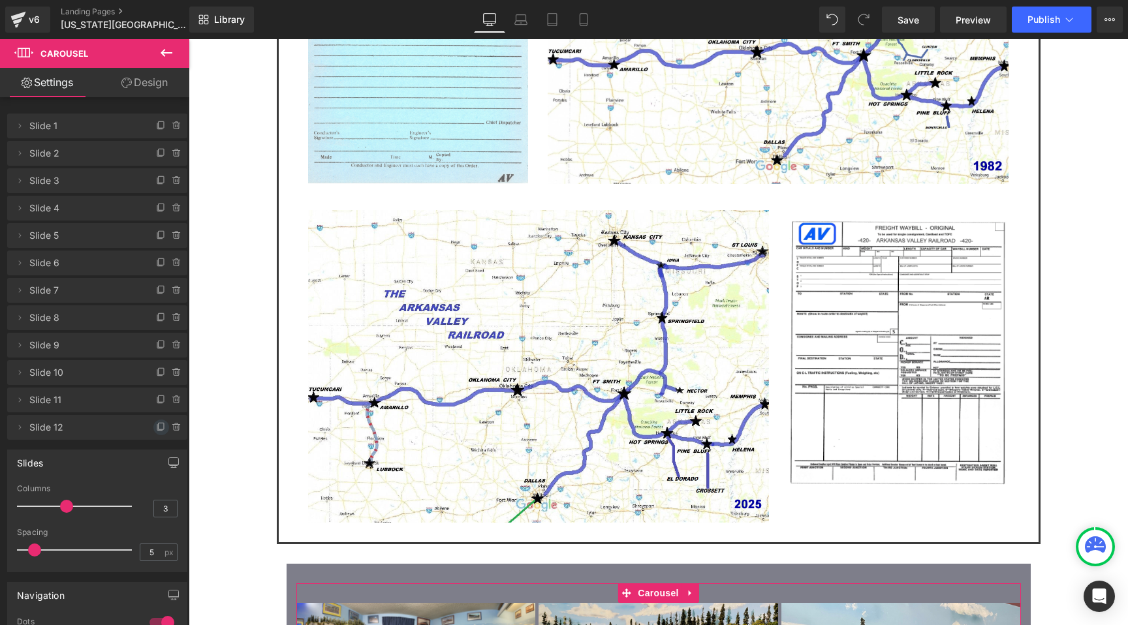
click at [156, 425] on icon at bounding box center [161, 427] width 10 height 10
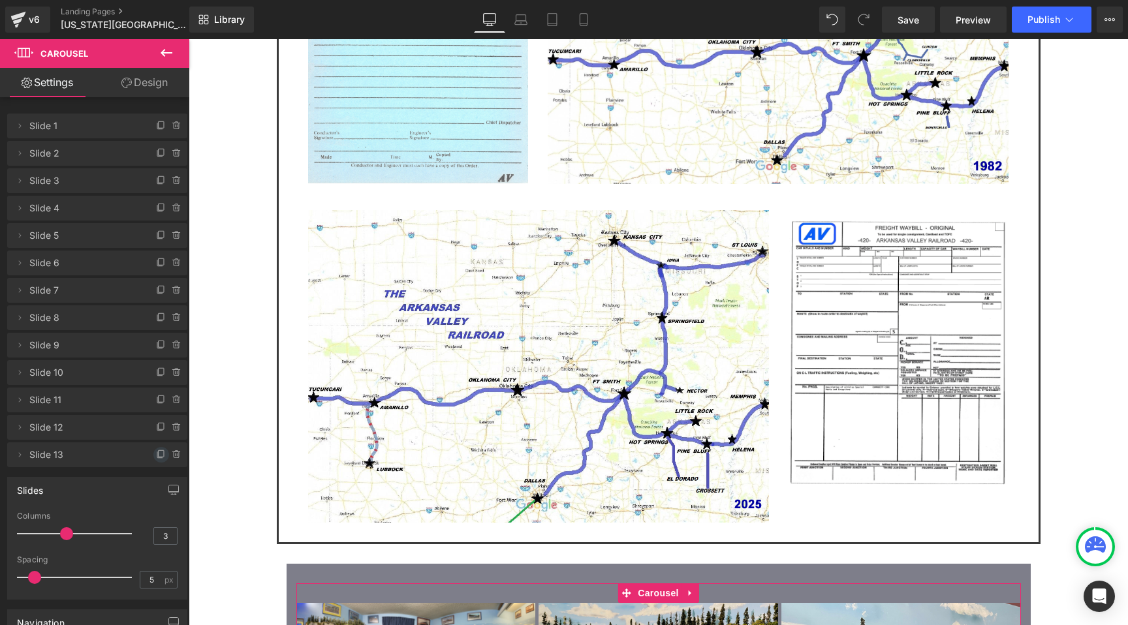
click at [153, 449] on span at bounding box center [161, 455] width 16 height 16
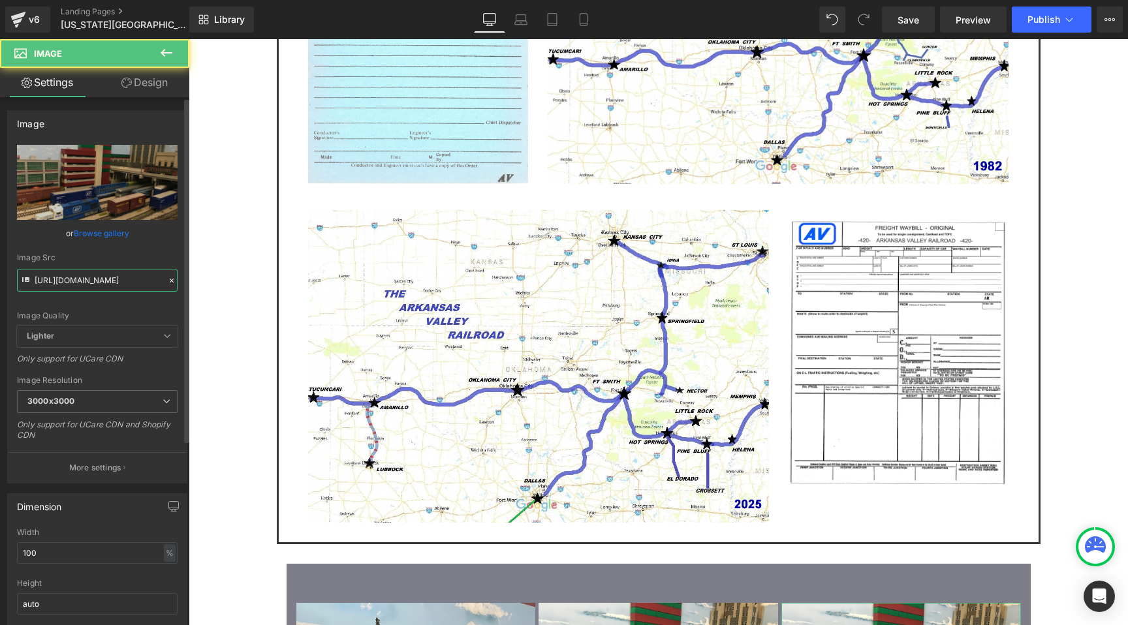
click at [87, 275] on input "[URL][DOMAIN_NAME]" at bounding box center [97, 280] width 161 height 23
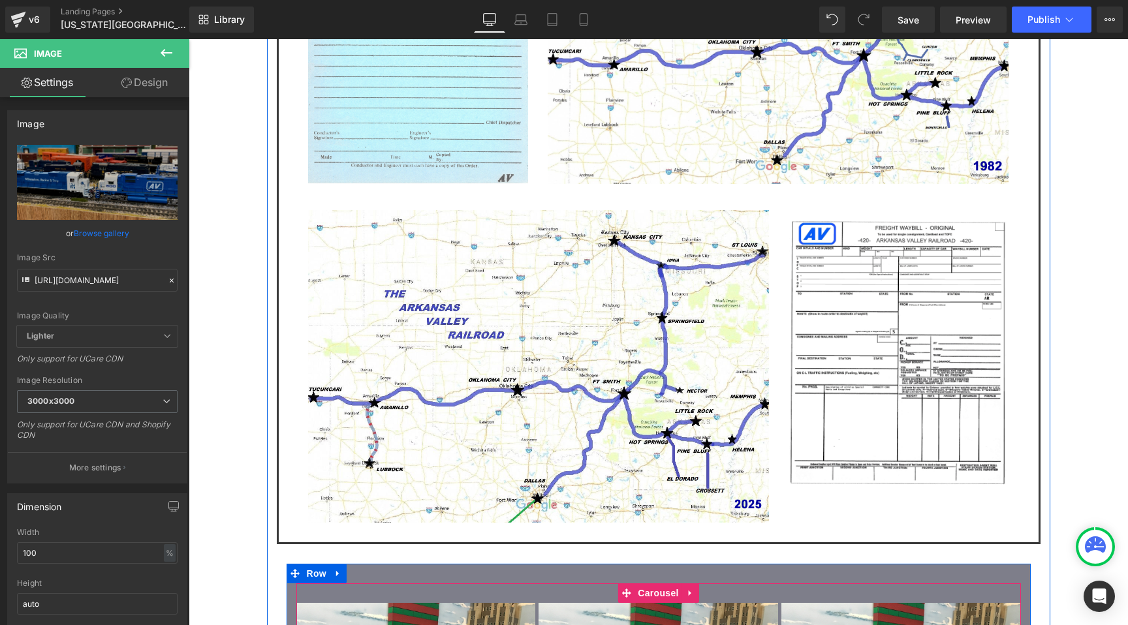
type input "[URL][DOMAIN_NAME]"
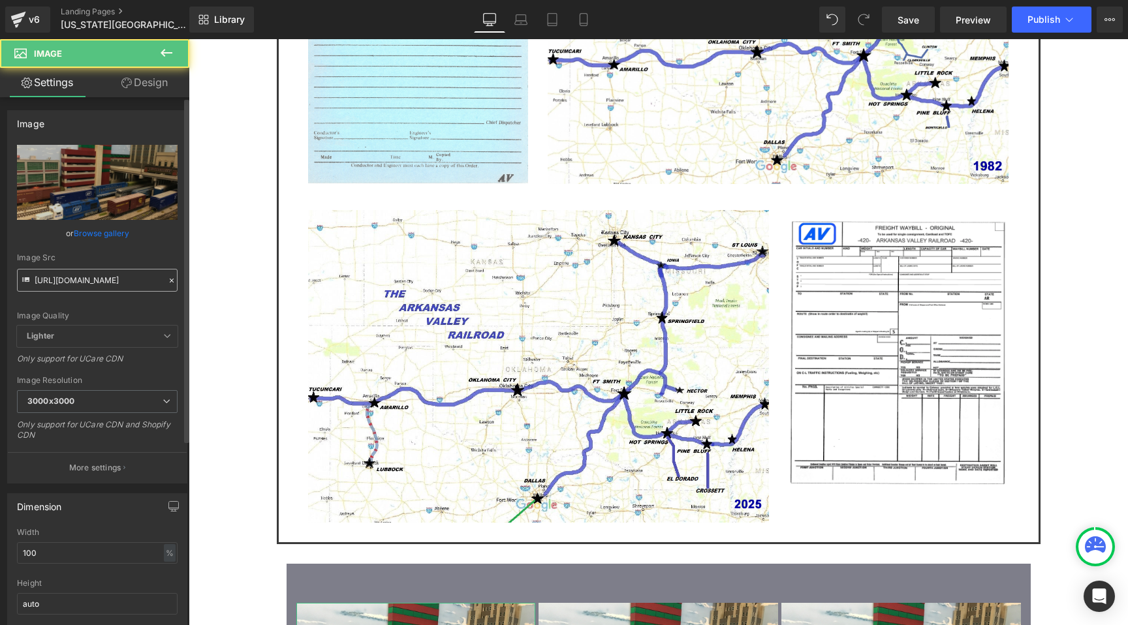
click at [59, 272] on input "[URL][DOMAIN_NAME]" at bounding box center [97, 280] width 161 height 23
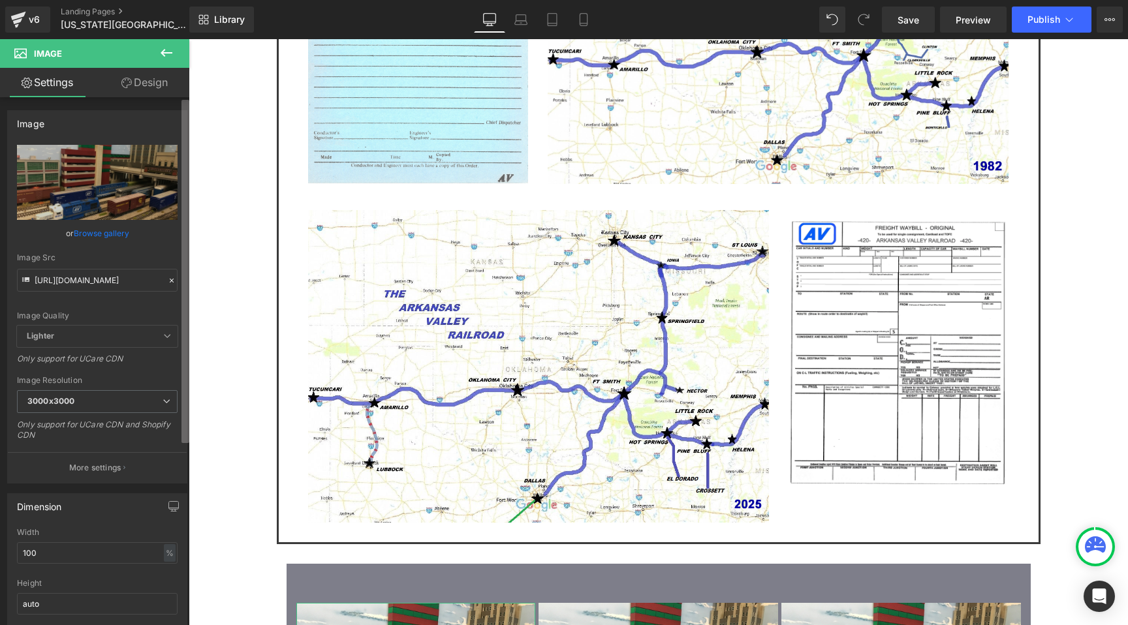
scroll to position [0, 175]
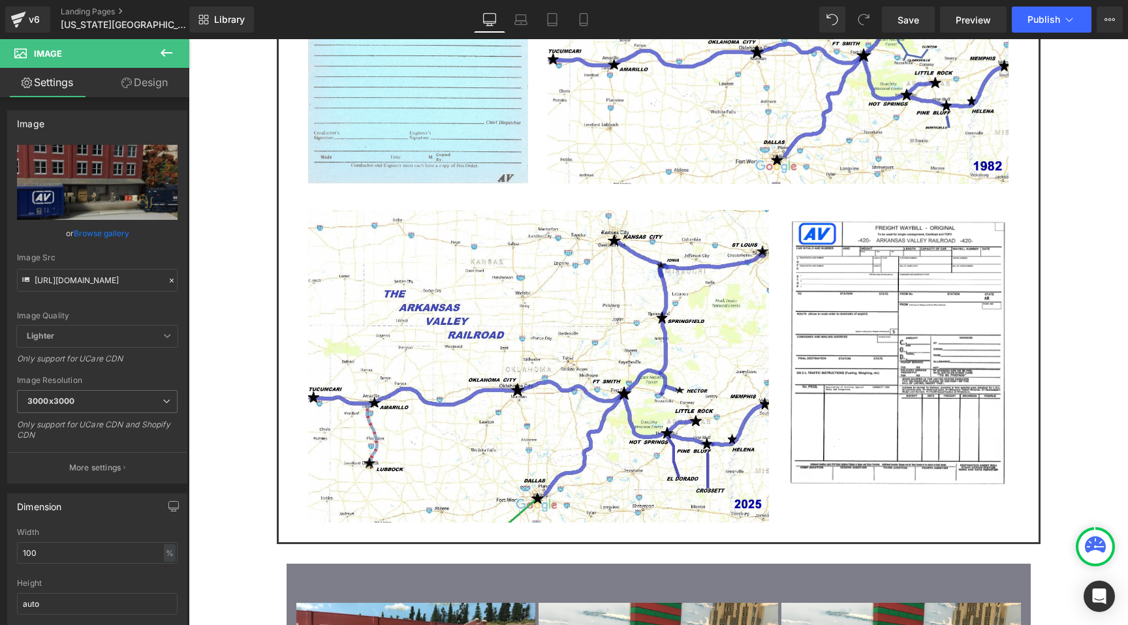
type input "[URL][DOMAIN_NAME]"
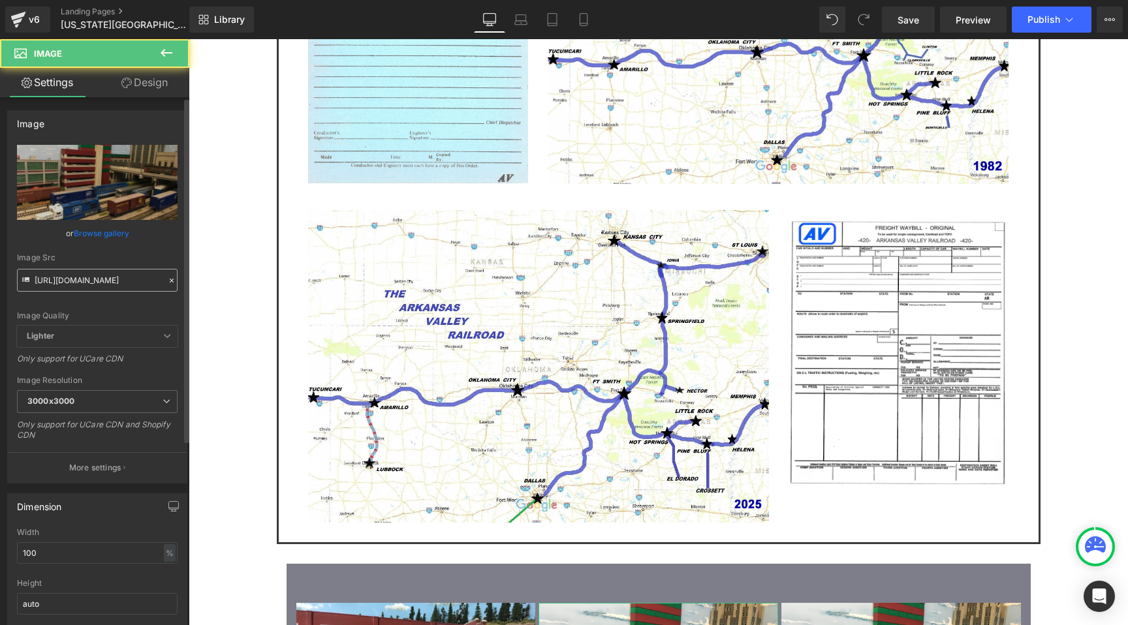
click at [65, 283] on input "[URL][DOMAIN_NAME]" at bounding box center [97, 280] width 161 height 23
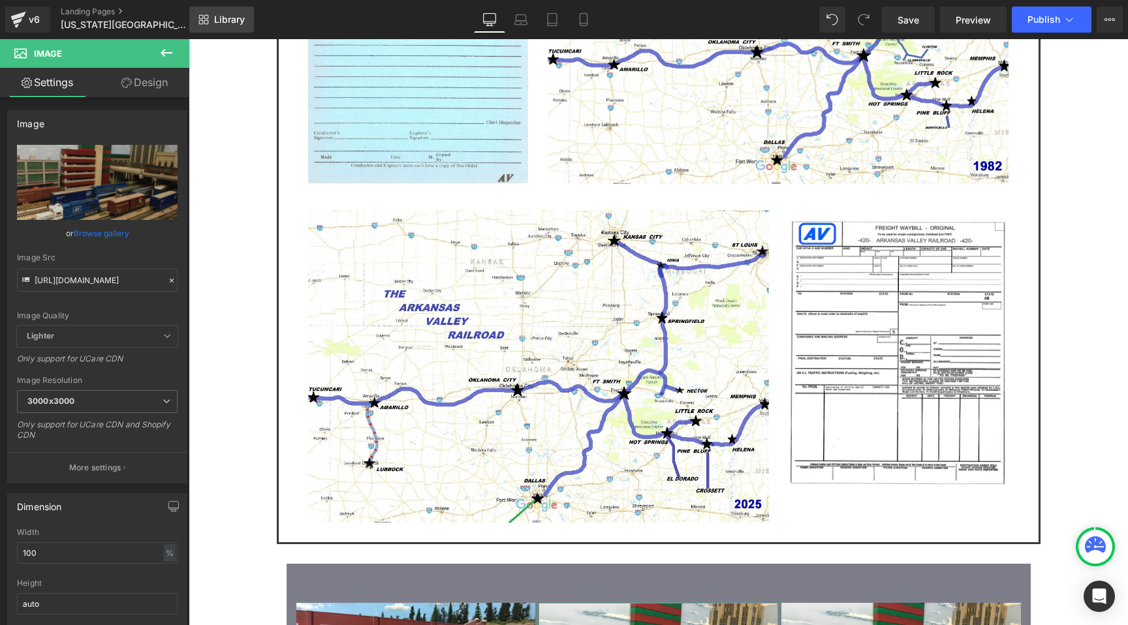
scroll to position [0, 177]
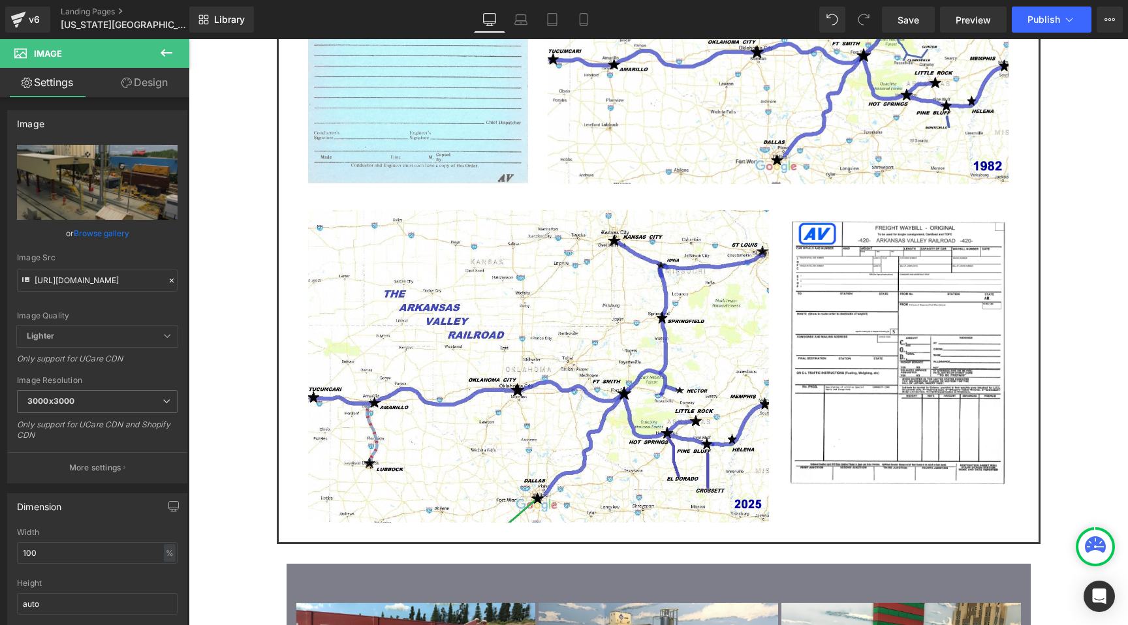
type input "[URL][DOMAIN_NAME]"
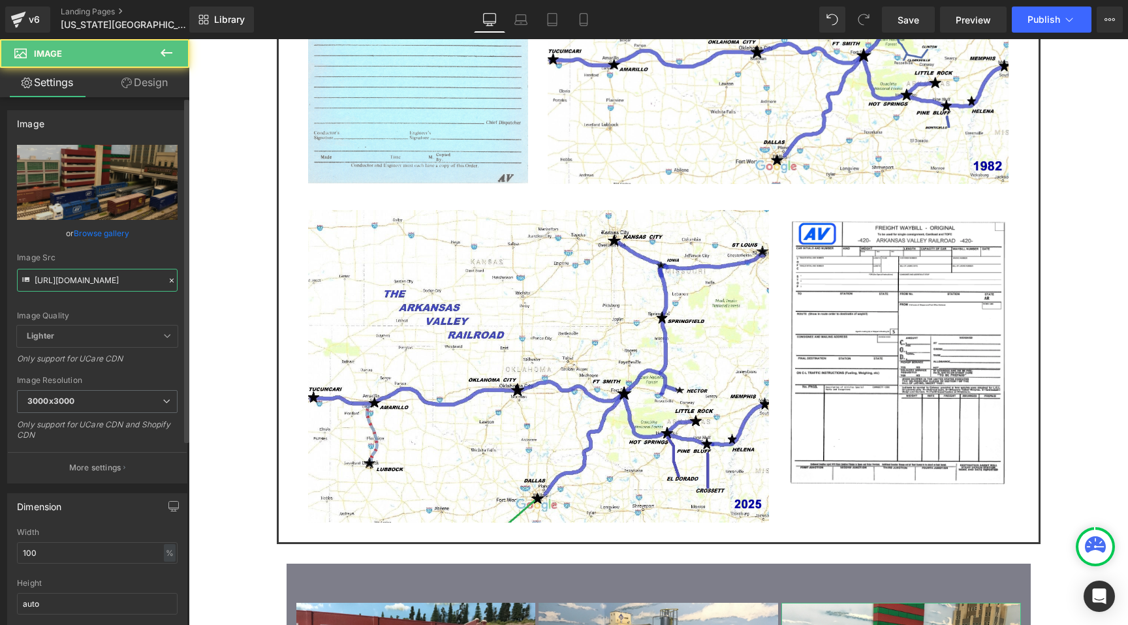
click at [107, 279] on input "[URL][DOMAIN_NAME]" at bounding box center [97, 280] width 161 height 23
paste input "11.jpg?v=1755116570"
type input "[URL][DOMAIN_NAME]"
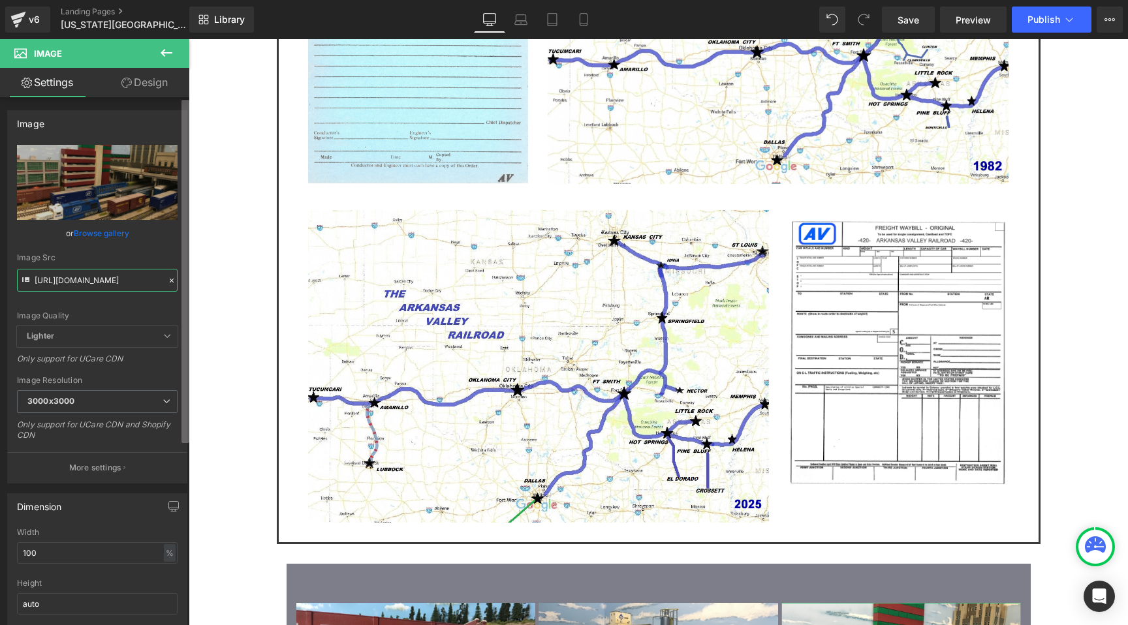
scroll to position [0, 176]
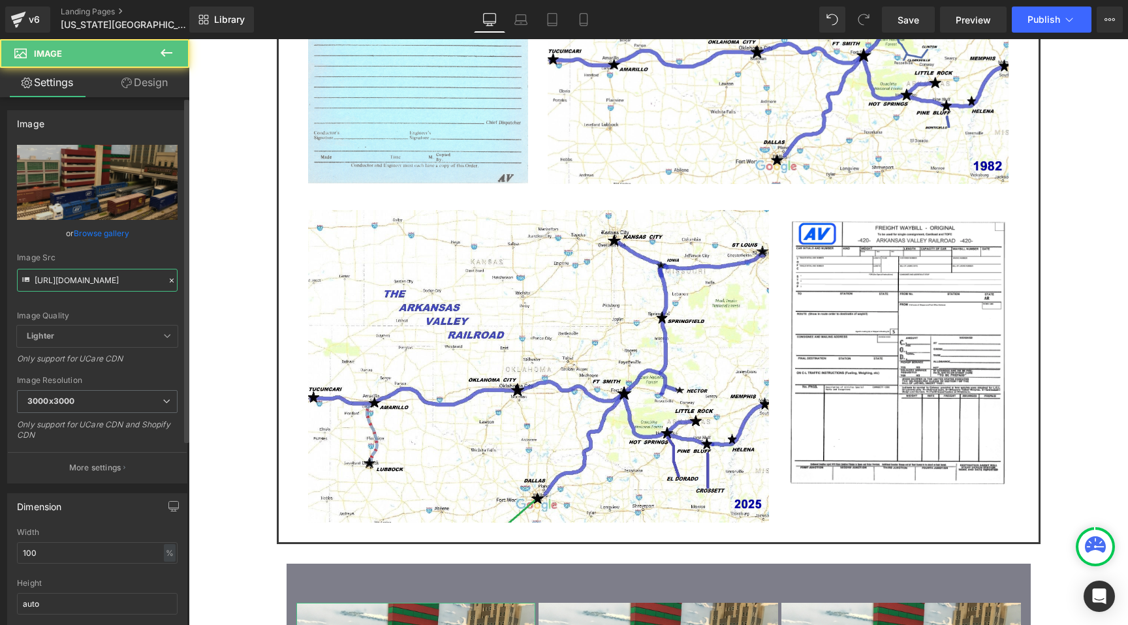
click at [80, 274] on input "[URL][DOMAIN_NAME]" at bounding box center [97, 280] width 161 height 23
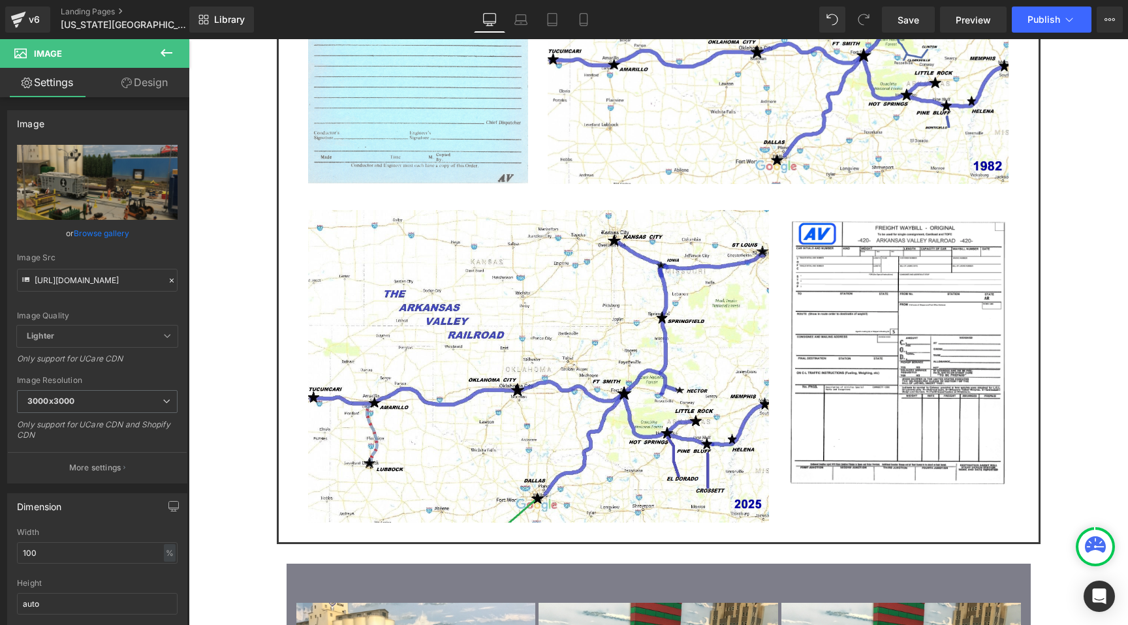
type input "[URL][DOMAIN_NAME]"
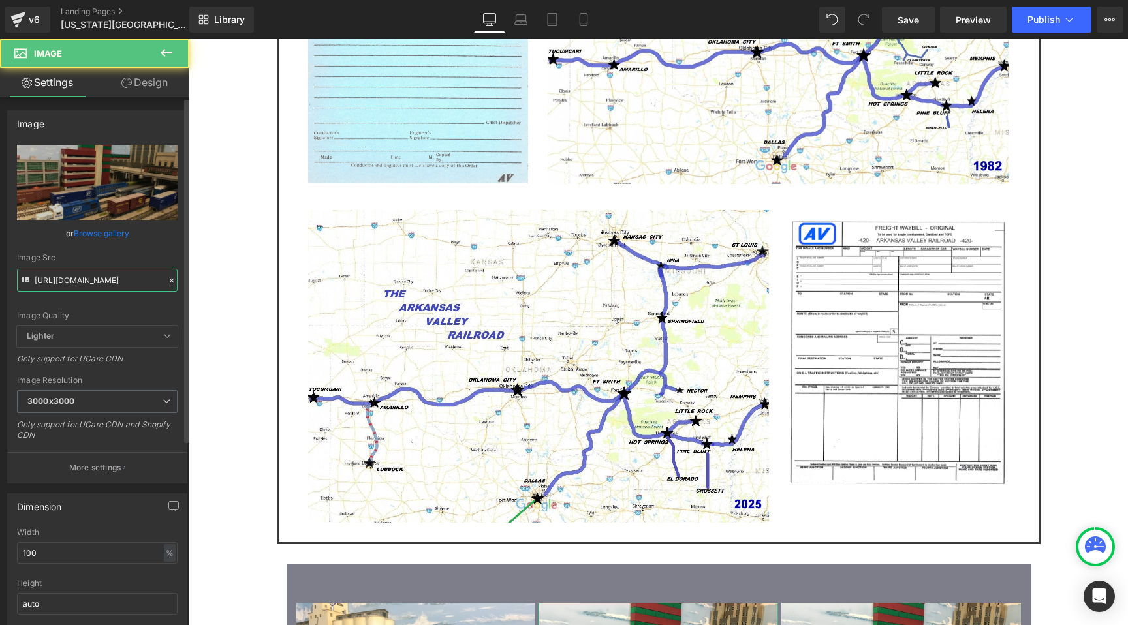
click at [123, 288] on input "[URL][DOMAIN_NAME]" at bounding box center [97, 280] width 161 height 23
paste input "9.jpg?v=1755116570"
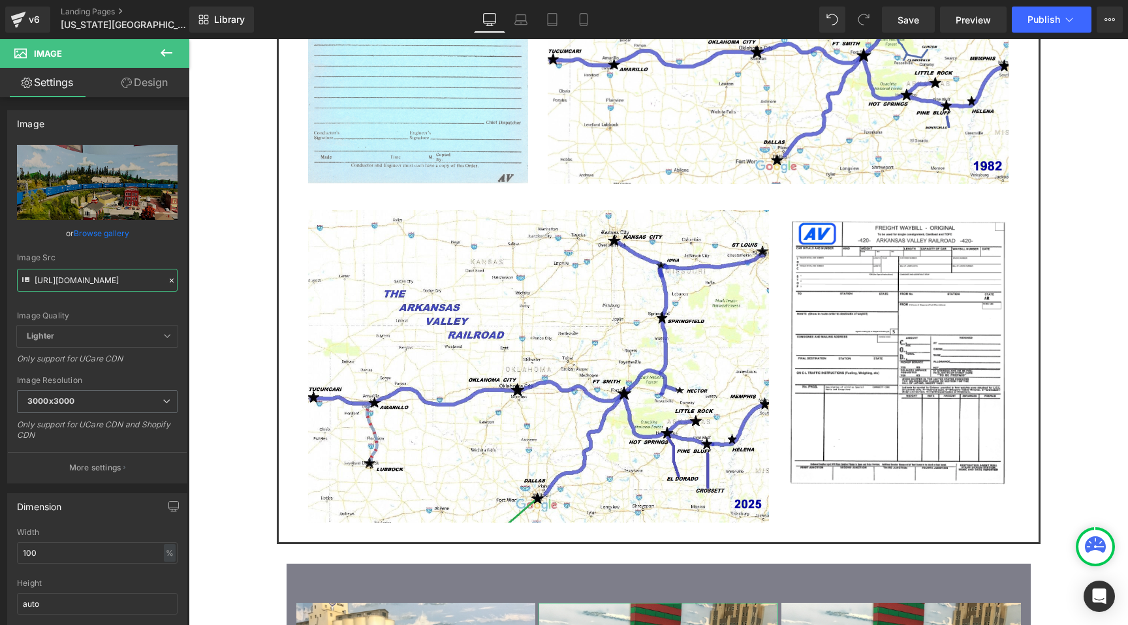
type input "[URL][DOMAIN_NAME]"
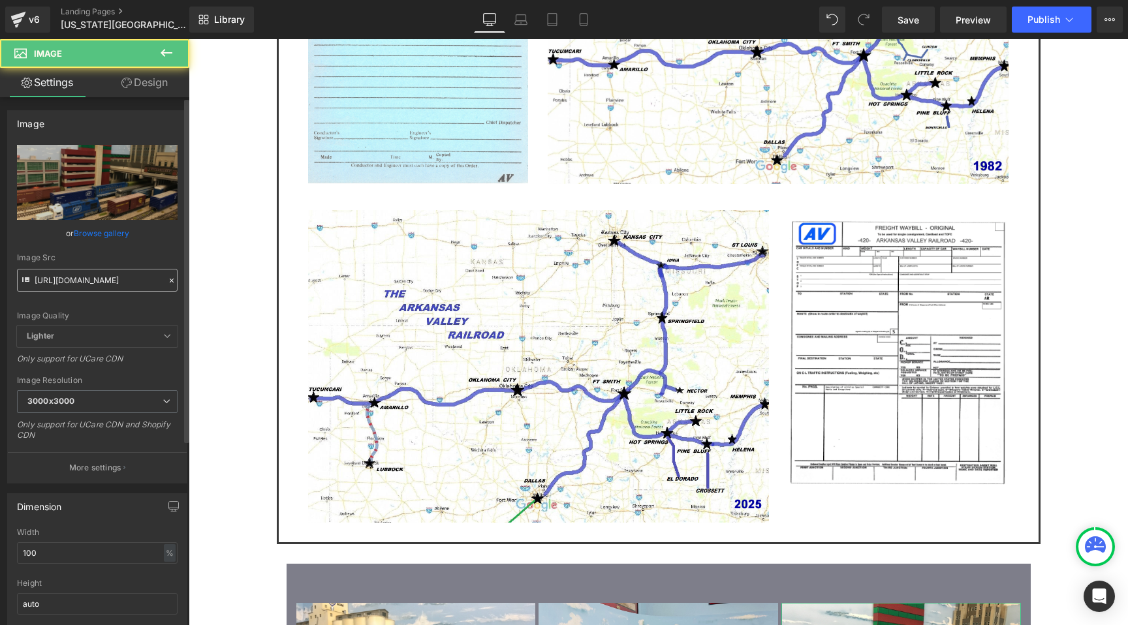
click at [68, 291] on input "[URL][DOMAIN_NAME]" at bounding box center [97, 280] width 161 height 23
click at [77, 283] on input "[URL][DOMAIN_NAME]" at bounding box center [97, 280] width 161 height 23
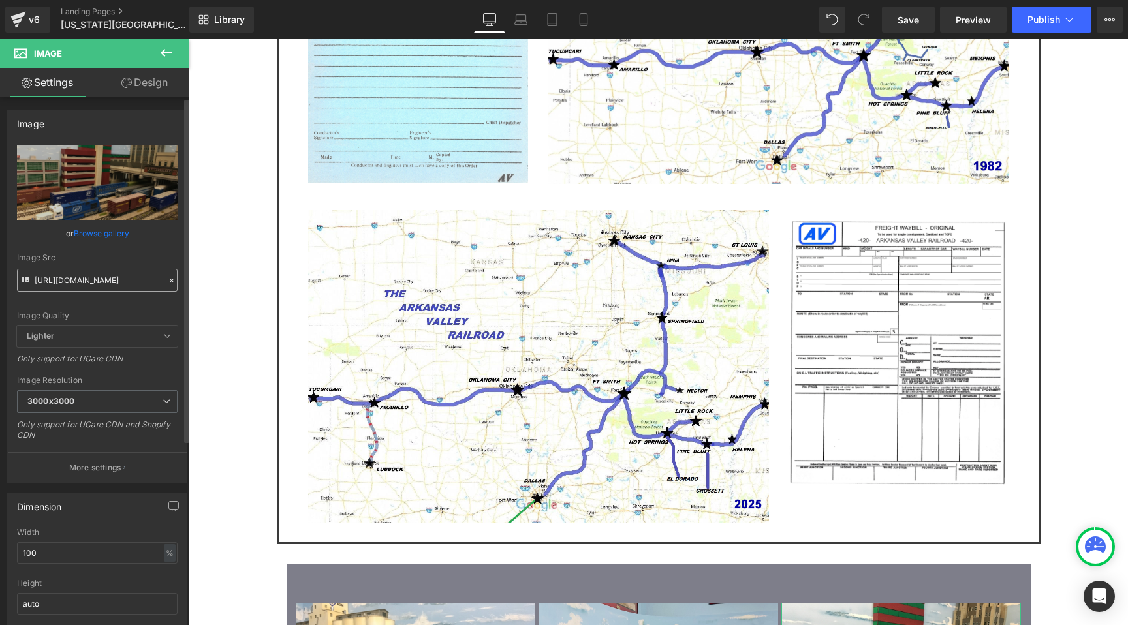
type input "[URL][DOMAIN_NAME]"
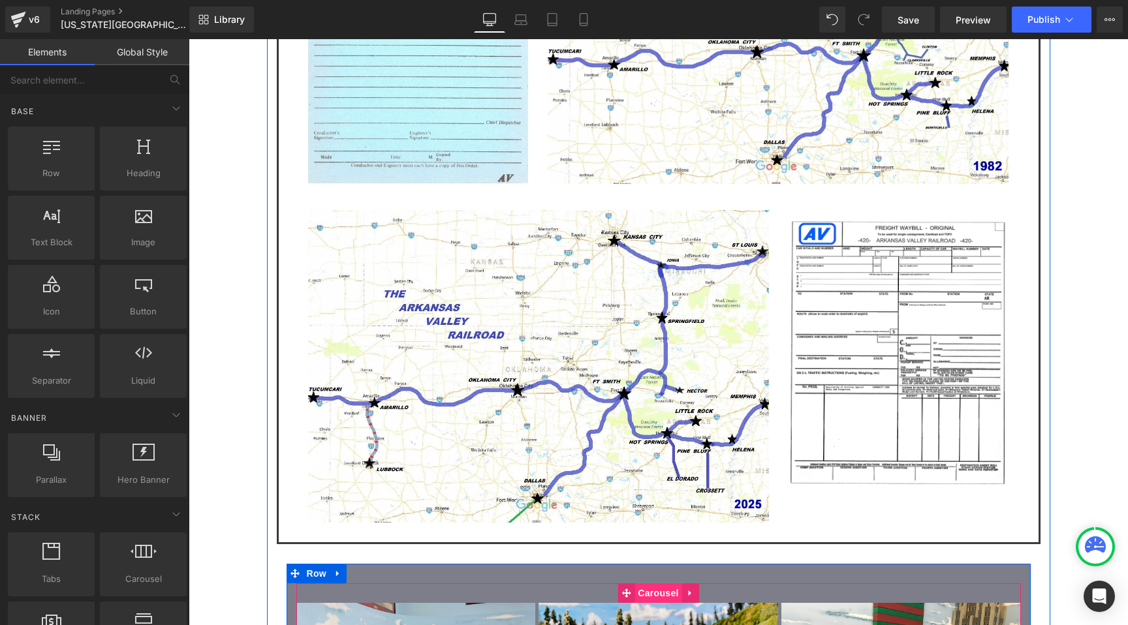
click at [671, 583] on span "Carousel" at bounding box center [657, 593] width 47 height 20
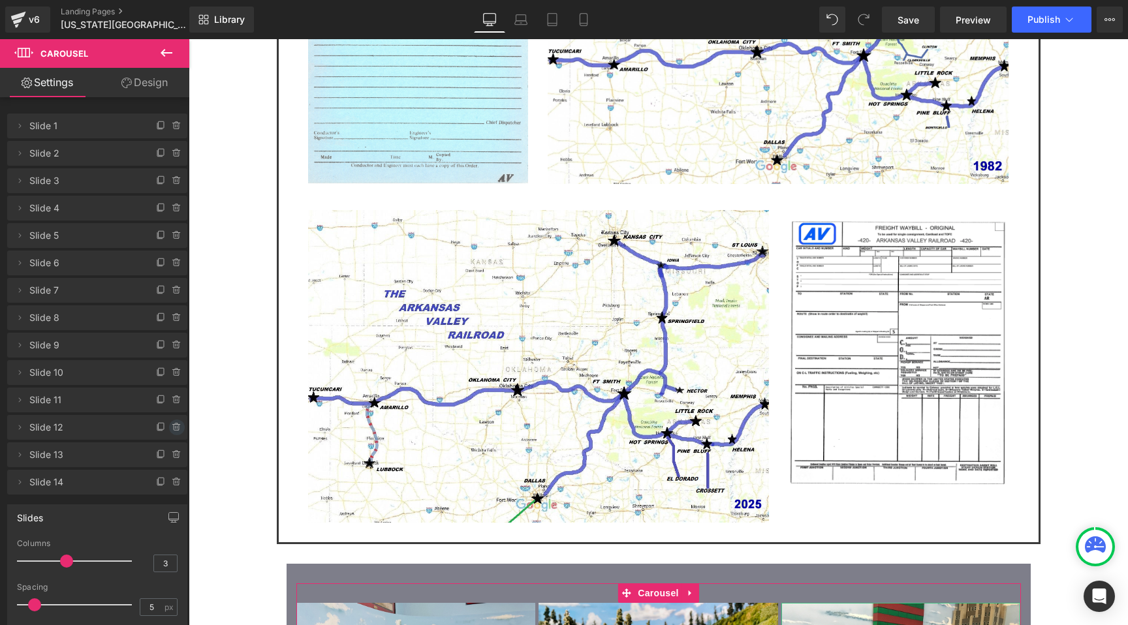
click at [174, 429] on icon at bounding box center [176, 428] width 5 height 6
click at [174, 429] on button "Delete" at bounding box center [166, 428] width 41 height 17
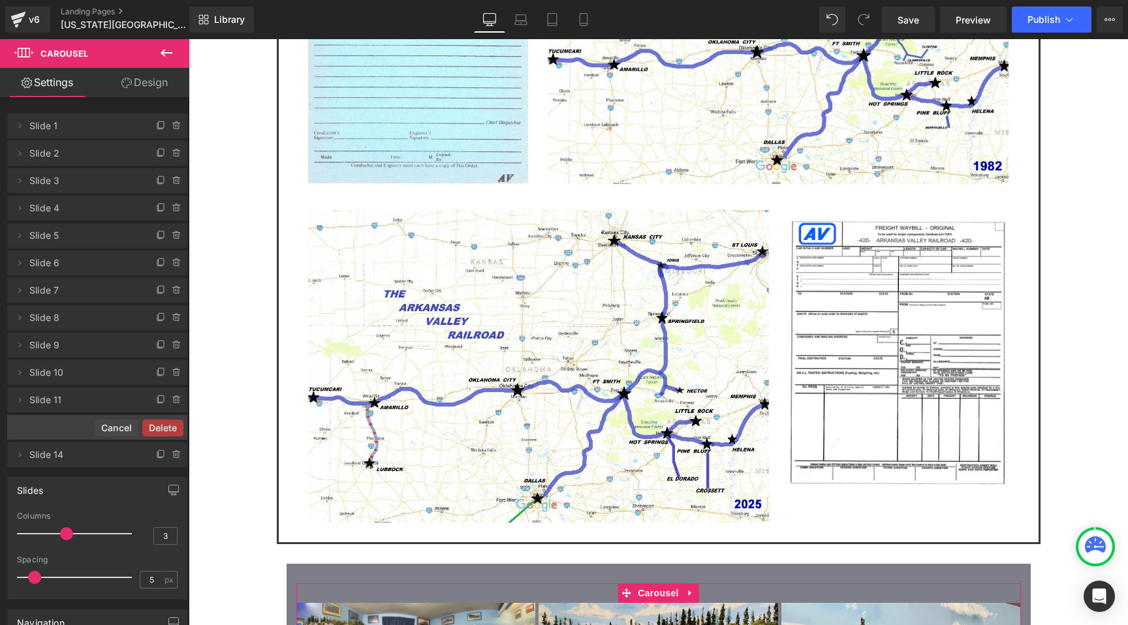
click at [174, 429] on div "Delete Cancel" at bounding box center [97, 427] width 180 height 25
click at [174, 429] on button "Delete" at bounding box center [162, 428] width 41 height 17
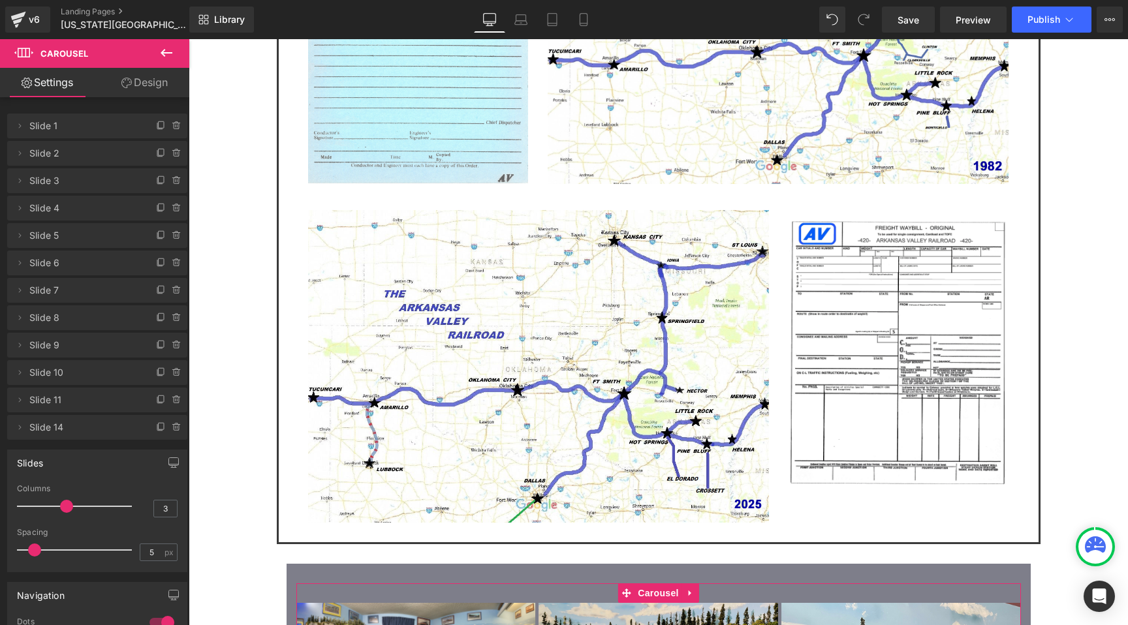
click at [174, 429] on icon at bounding box center [176, 428] width 5 height 6
click at [174, 429] on button "Delete" at bounding box center [166, 428] width 41 height 17
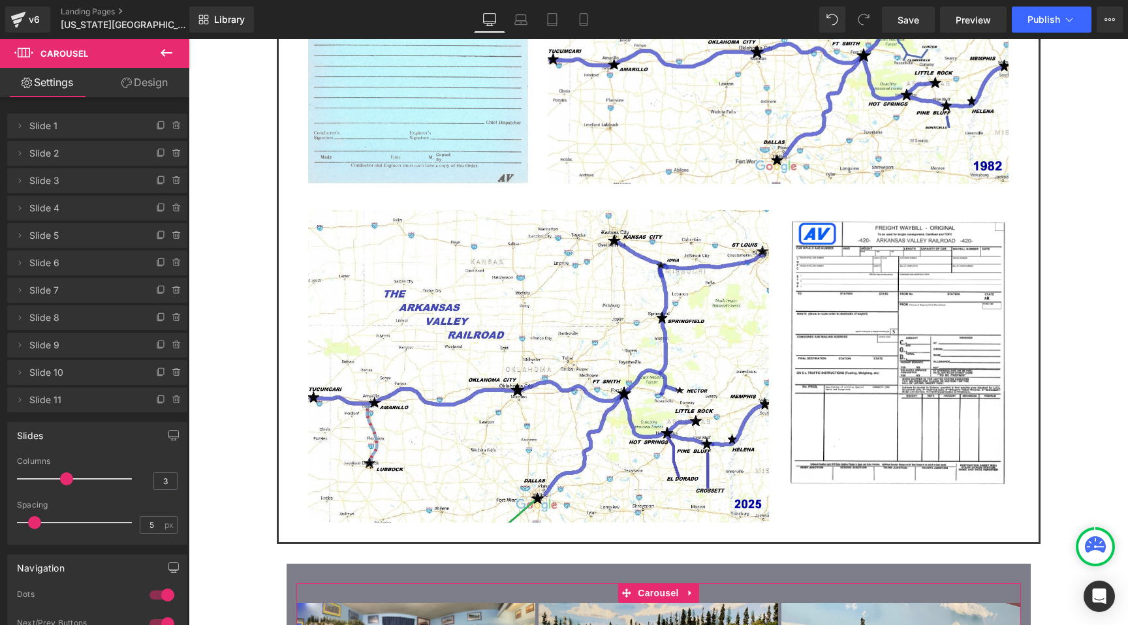
click at [174, 429] on button "button" at bounding box center [173, 435] width 21 height 25
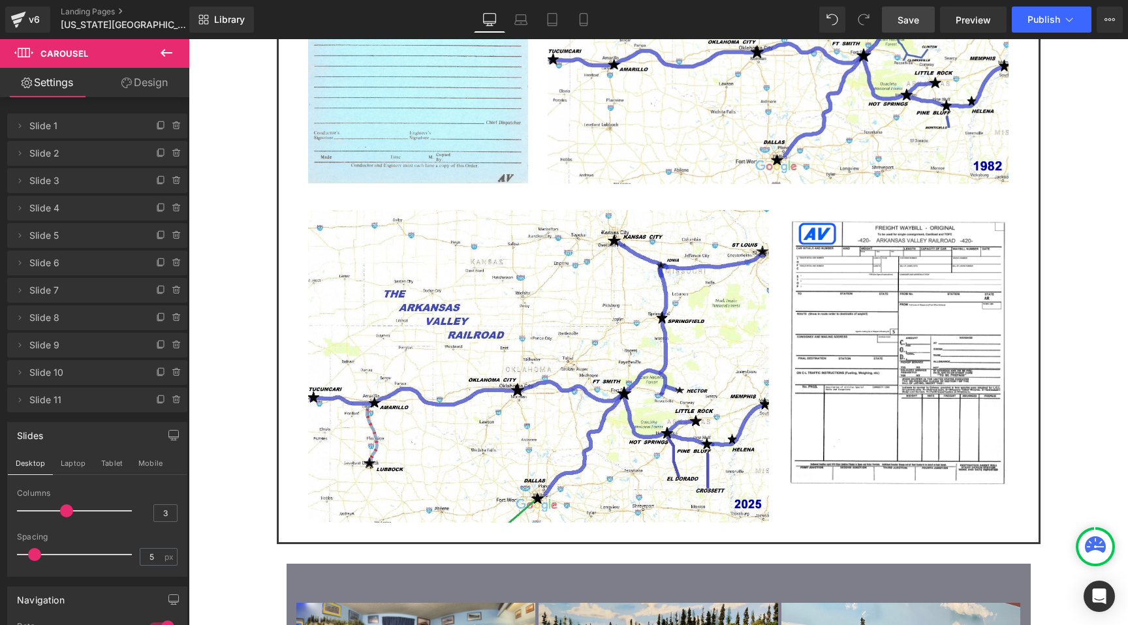
click at [896, 31] on link "Save" at bounding box center [908, 20] width 53 height 26
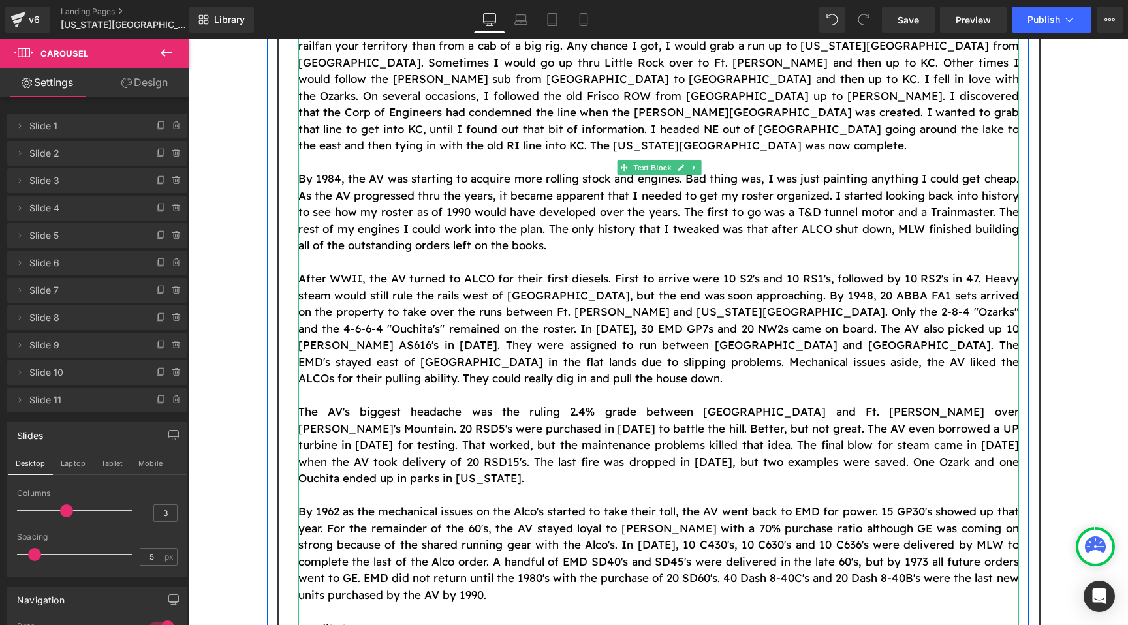
scroll to position [2247, 0]
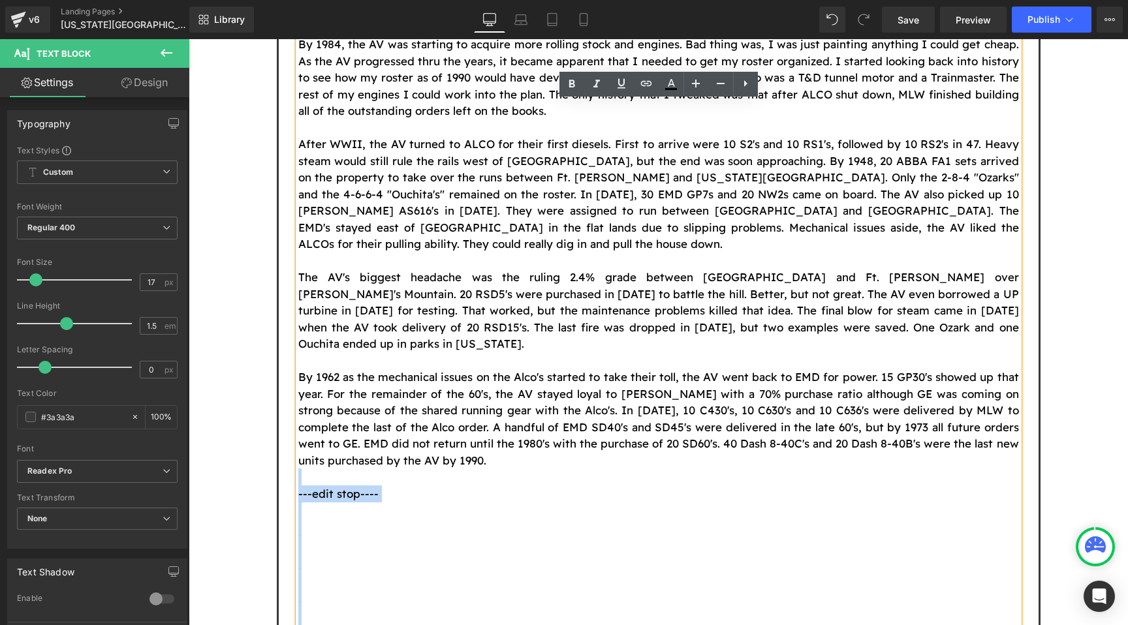
drag, startPoint x: 387, startPoint y: 392, endPoint x: 307, endPoint y: 202, distance: 205.9
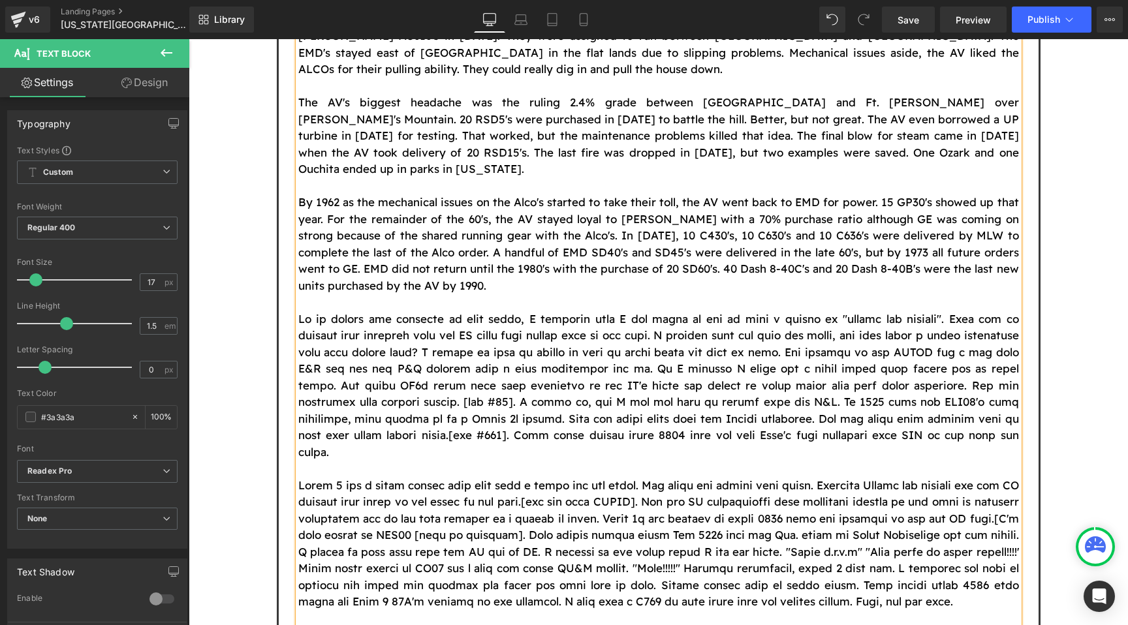
scroll to position [2464, 0]
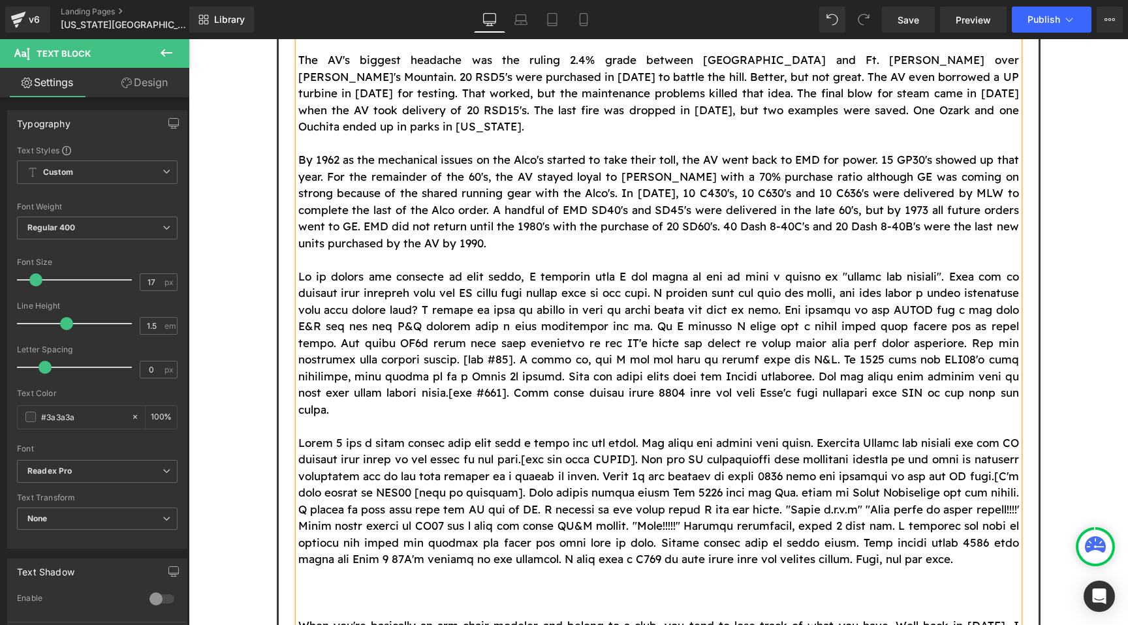
click at [377, 601] on p at bounding box center [658, 609] width 720 height 17
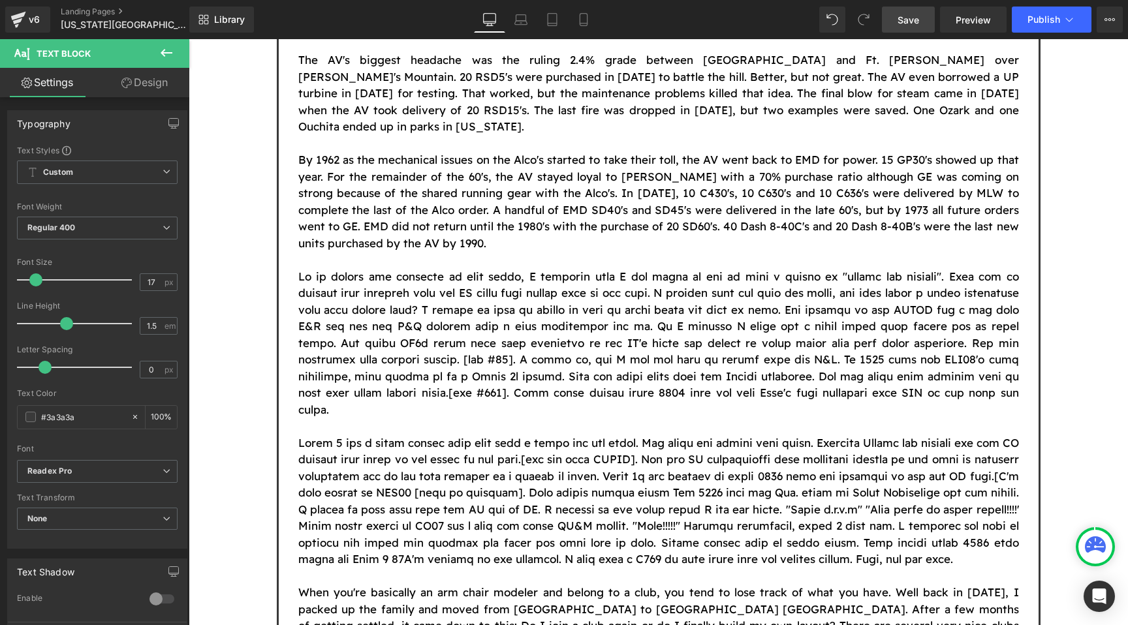
click at [910, 22] on span "Save" at bounding box center [908, 20] width 22 height 14
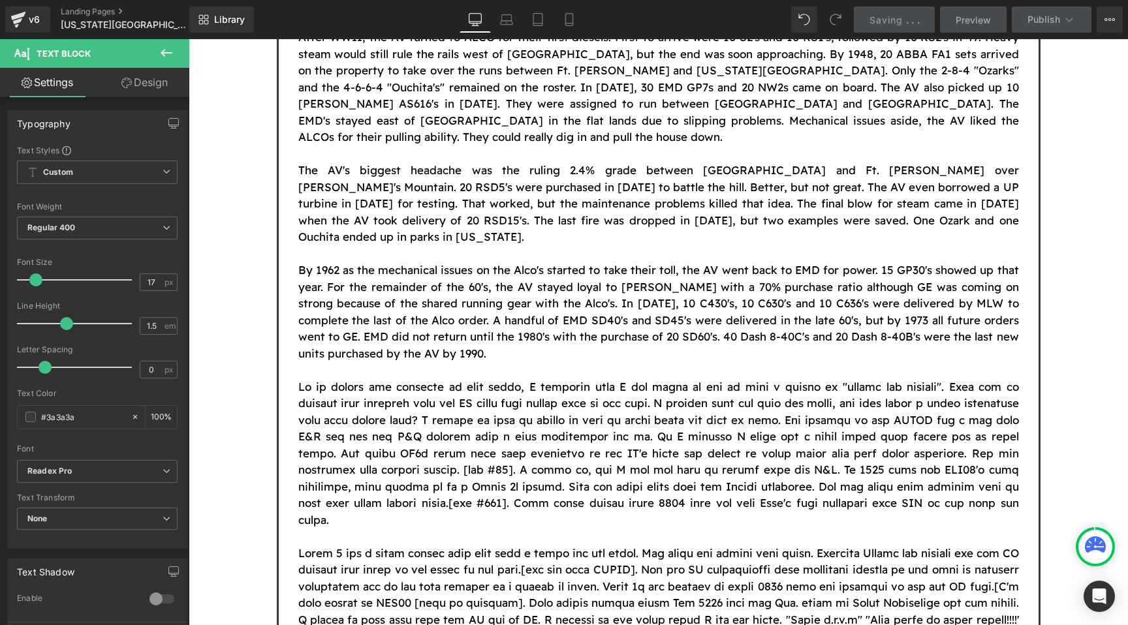
scroll to position [2341, 0]
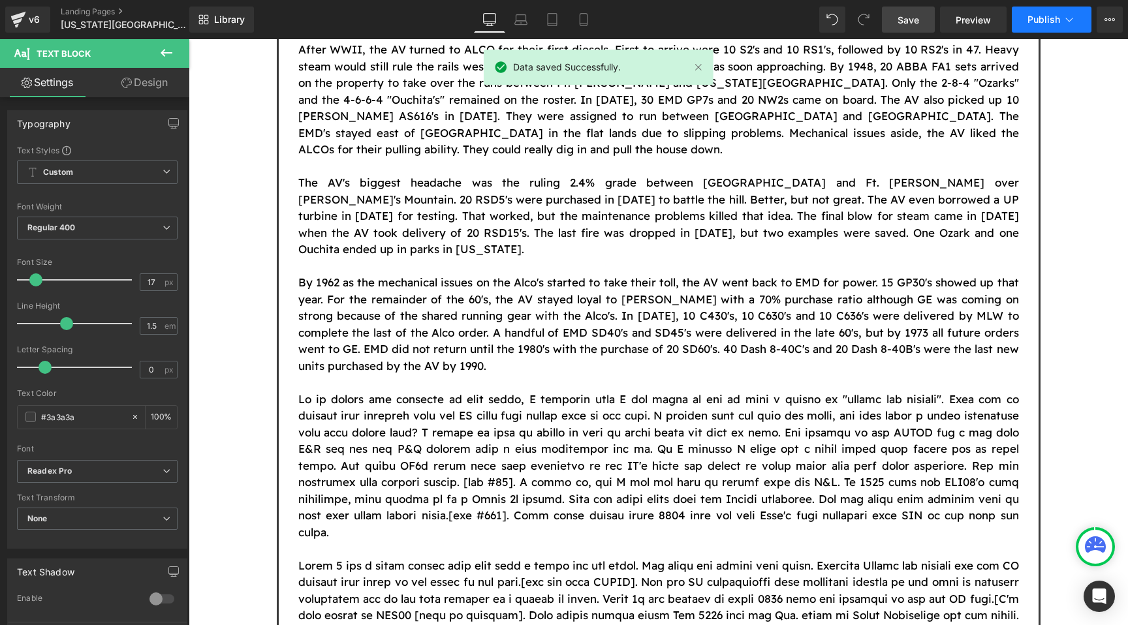
click at [1036, 18] on span "Publish" at bounding box center [1043, 19] width 33 height 10
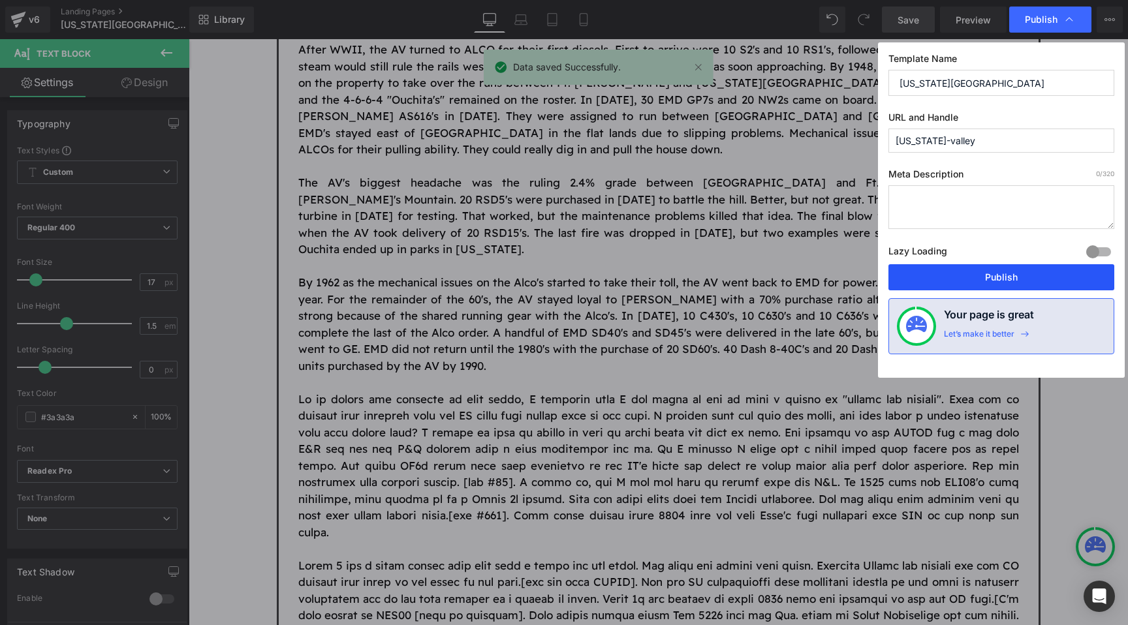
click at [999, 277] on button "Publish" at bounding box center [1001, 277] width 226 height 26
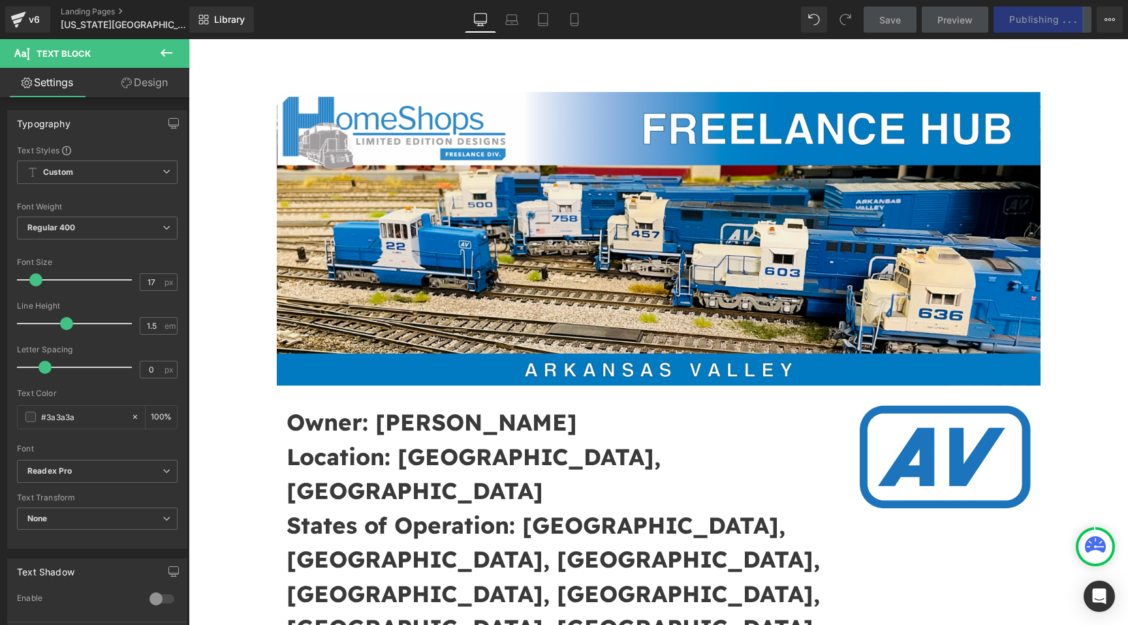
scroll to position [100, 0]
